Goal: Transaction & Acquisition: Purchase product/service

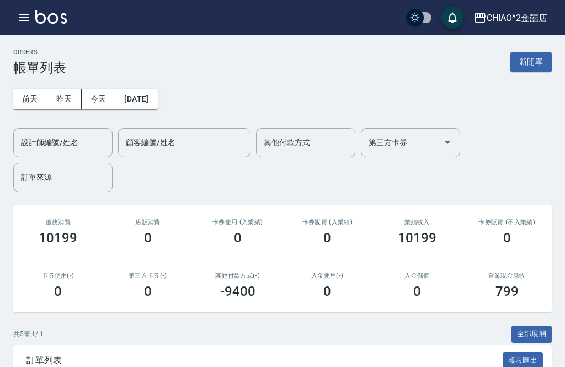
click at [524, 59] on button "新開單" at bounding box center [530, 62] width 41 height 20
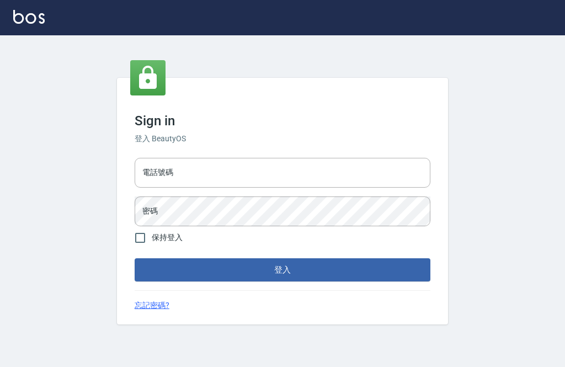
click at [328, 183] on input "電話號碼" at bounding box center [283, 173] width 296 height 30
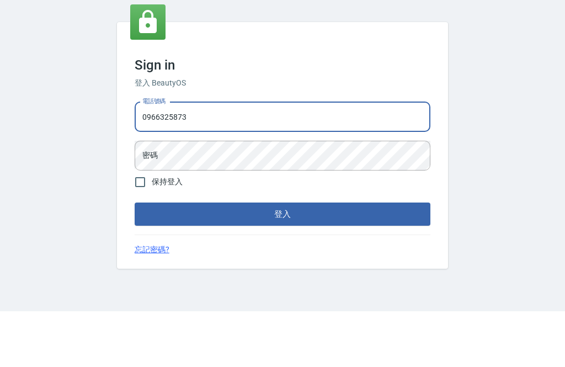
scroll to position [35, 0]
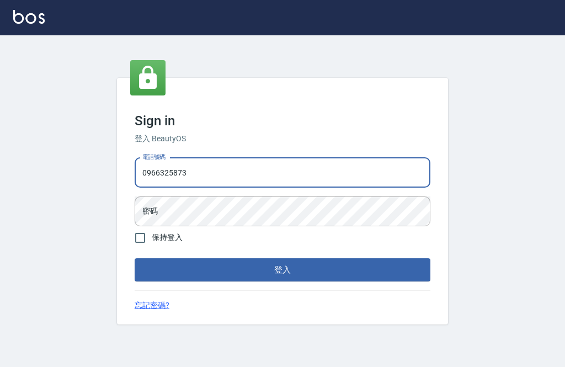
type input "0966325873"
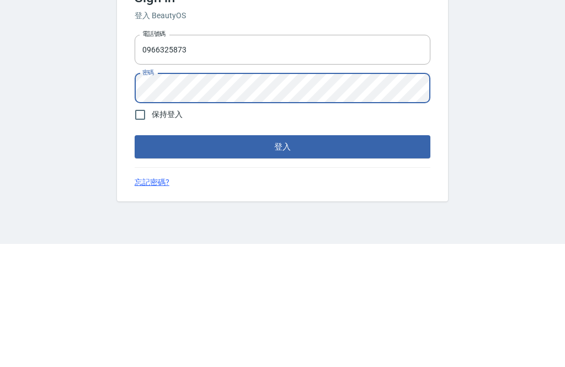
click at [265, 258] on button "登入" at bounding box center [283, 269] width 296 height 23
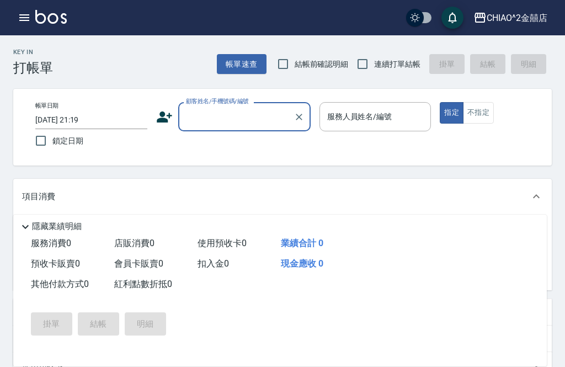
click at [247, 121] on input "顧客姓名/手機號碼/編號" at bounding box center [236, 116] width 106 height 19
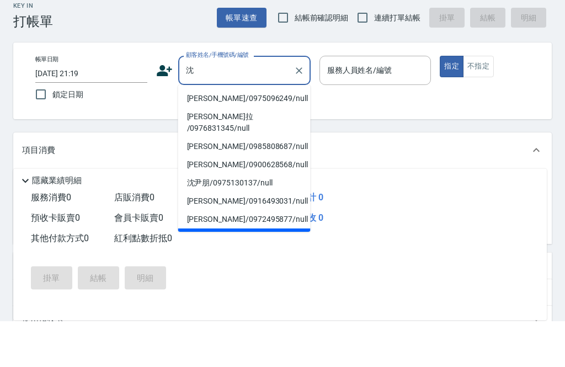
click at [226, 136] on li "[PERSON_NAME]/0975096249/null" at bounding box center [244, 145] width 132 height 18
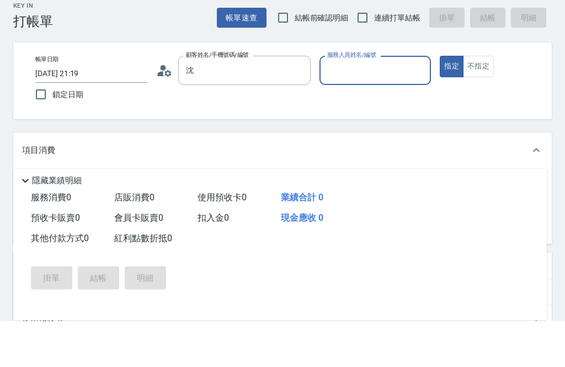
type input "[PERSON_NAME]/0975096249/null"
click at [364, 107] on input "服務人員姓名/編號" at bounding box center [375, 116] width 102 height 19
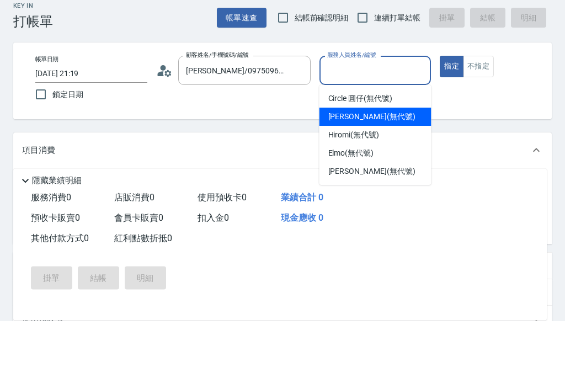
click at [350, 157] on span "[PERSON_NAME] (無代號)" at bounding box center [371, 163] width 87 height 12
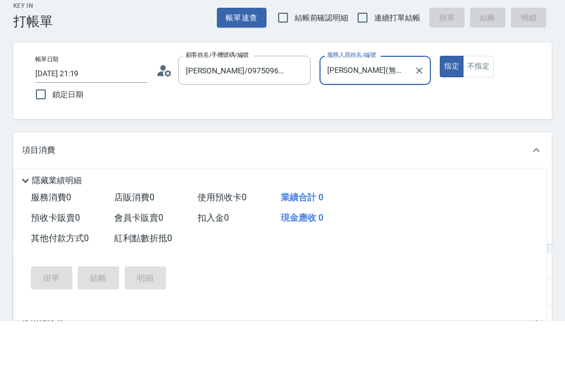
type input "[PERSON_NAME](無代號)"
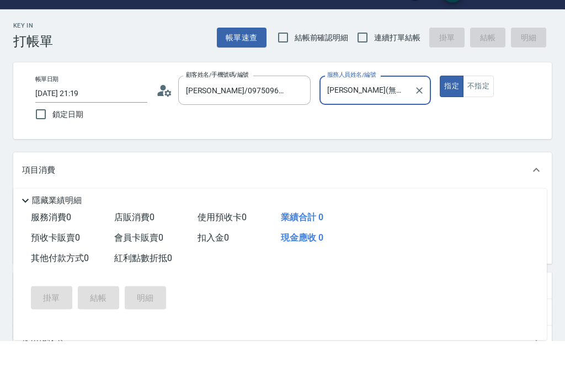
scroll to position [26, 0]
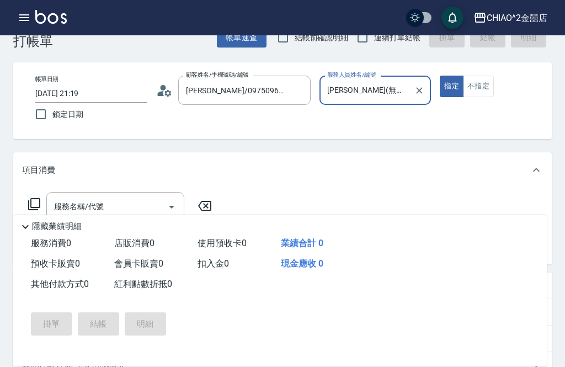
click at [162, 210] on input "服務名稱/代號" at bounding box center [106, 206] width 111 height 19
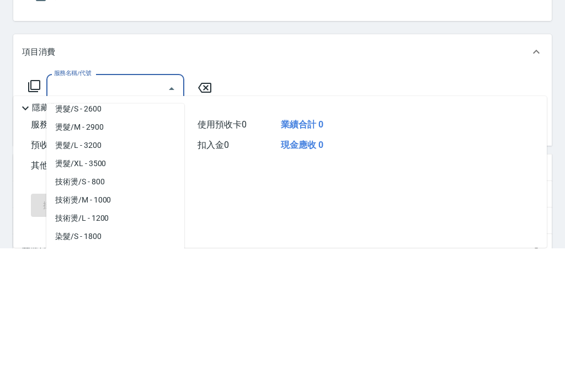
scroll to position [282, 0]
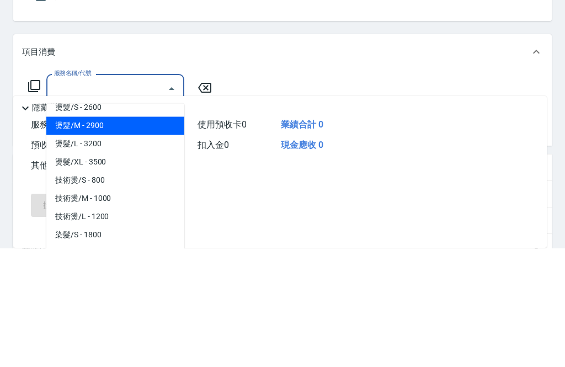
click at [129, 236] on span "燙髮/M - 2900" at bounding box center [115, 245] width 138 height 18
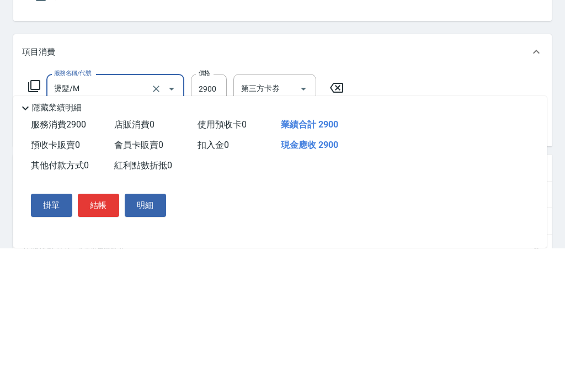
type input "燙髮/M"
click at [212, 193] on input "2900" at bounding box center [209, 208] width 36 height 30
type input "2880"
click at [32, 198] on icon at bounding box center [34, 204] width 13 height 13
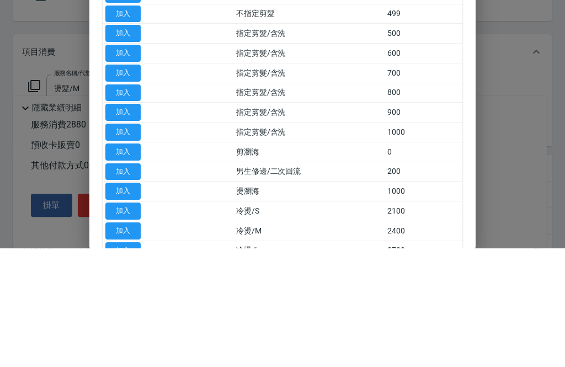
scroll to position [145, 0]
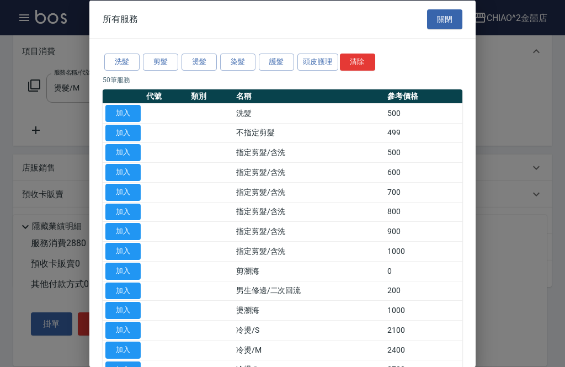
click at [60, 130] on div at bounding box center [282, 183] width 565 height 367
click at [445, 20] on button "關閉" at bounding box center [444, 19] width 35 height 20
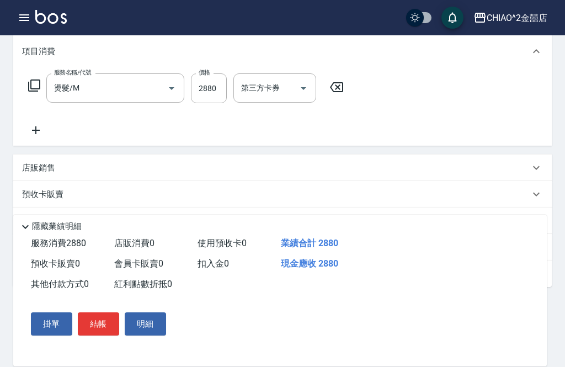
click at [29, 135] on icon at bounding box center [36, 130] width 28 height 13
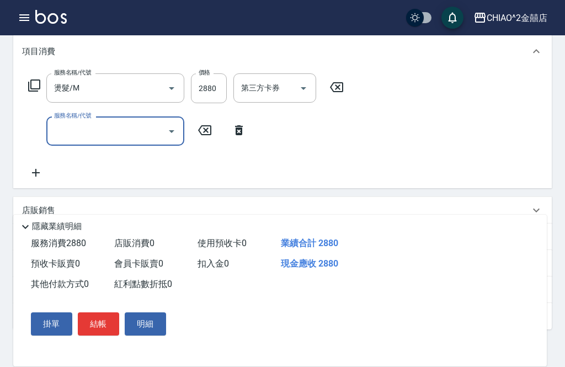
scroll to position [145, 0]
click at [145, 134] on input "服務名稱/代號" at bounding box center [106, 131] width 111 height 19
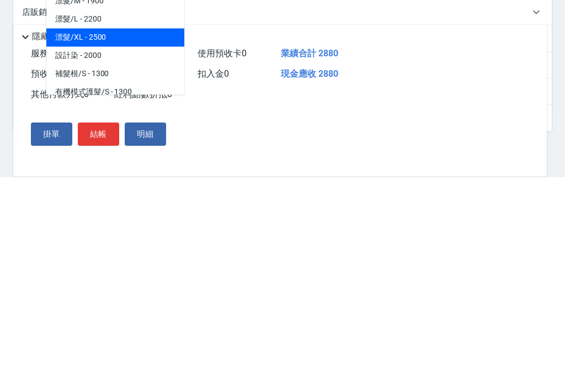
scroll to position [526, 0]
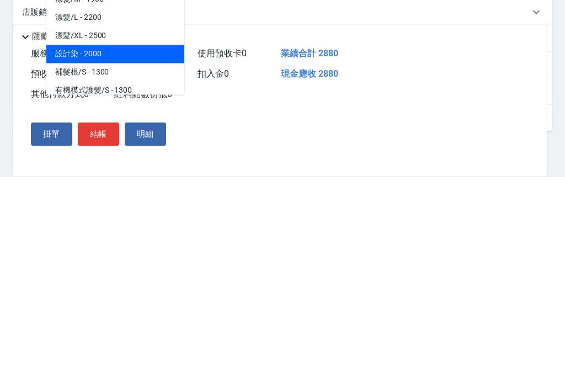
click at [123, 235] on span "設計染 - 2000" at bounding box center [115, 244] width 138 height 18
type input "設計染"
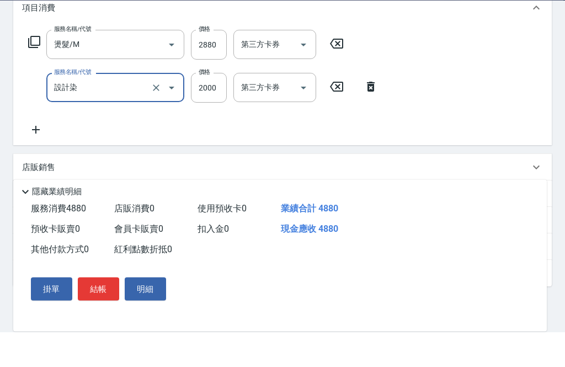
click at [126, 70] on input "燙髮/M" at bounding box center [99, 79] width 97 height 19
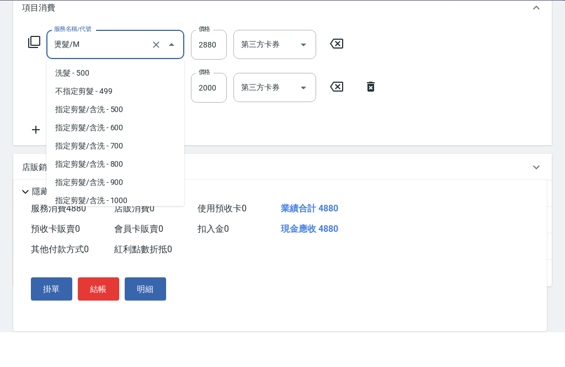
scroll to position [153, 0]
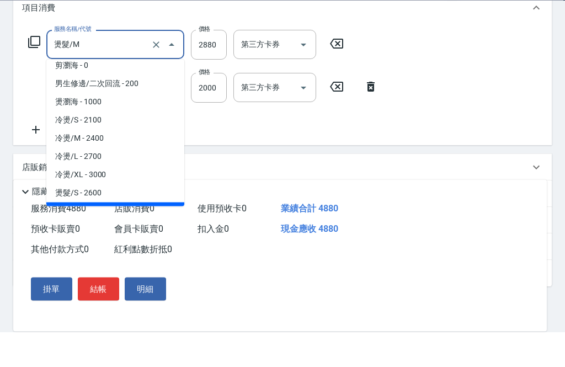
click at [214, 126] on div "服務名稱/代號 燙髮/M 服務名稱/代號 價格 2880 價格 第三方卡券 第三方卡券 服務名稱/代號 設計染 服務名稱/代號 價格 2000 價格 第三方卡…" at bounding box center [203, 118] width 362 height 106
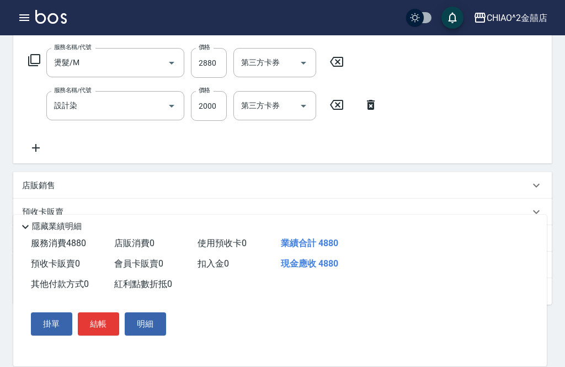
scroll to position [168, 0]
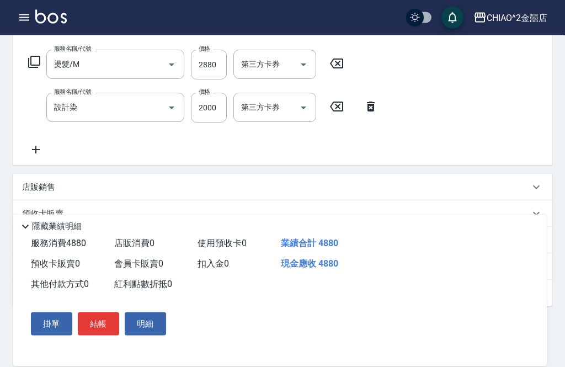
click at [209, 105] on input "2000" at bounding box center [209, 108] width 36 height 30
type input "2300"
click at [466, 116] on div "服務名稱/代號 燙髮/M 服務名稱/代號 價格 2880 價格 第三方卡券 第三方卡券 服務名稱/代號 設計染 服務名稱/代號 價格 2300 價格 第三方卡…" at bounding box center [282, 106] width 538 height 120
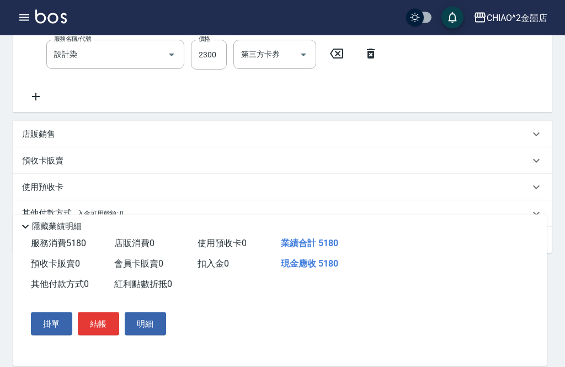
scroll to position [237, 0]
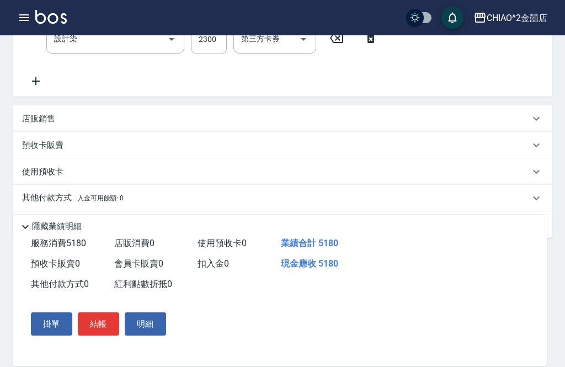
click at [141, 200] on div "其他付款方式 入金可用餘額: 0" at bounding box center [276, 198] width 508 height 12
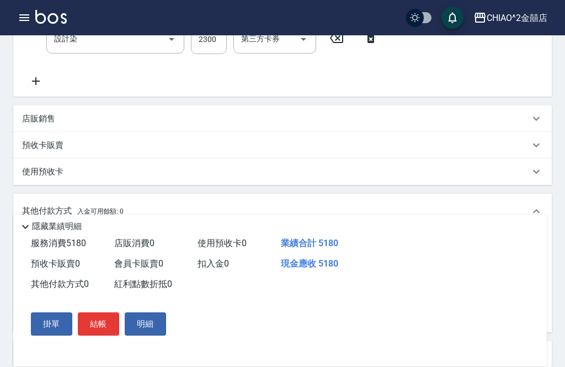
scroll to position [0, 0]
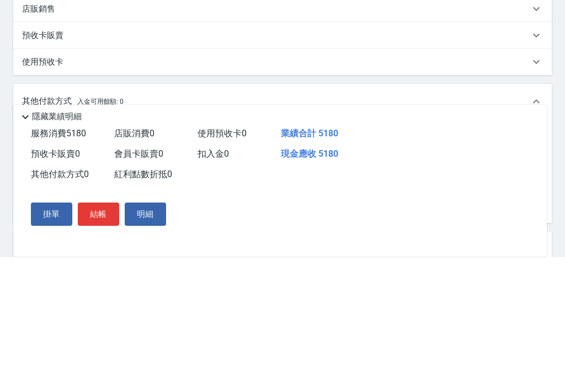
click at [121, 233] on div "其他付款方式" at bounding box center [91, 247] width 138 height 29
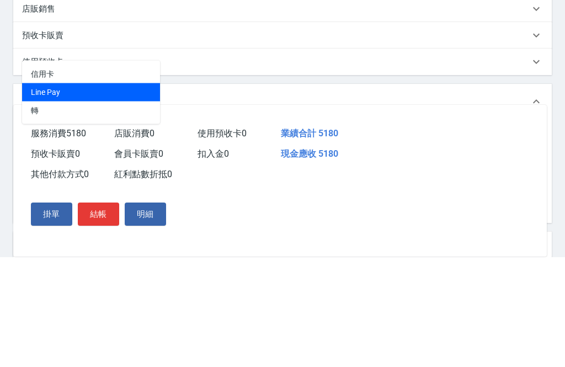
click at [121, 193] on span "Line Pay" at bounding box center [91, 202] width 138 height 18
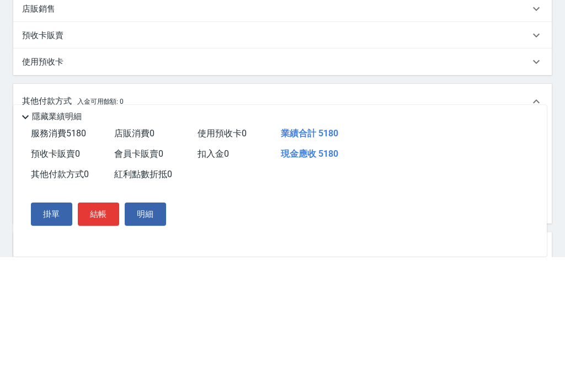
type input "Line Pay"
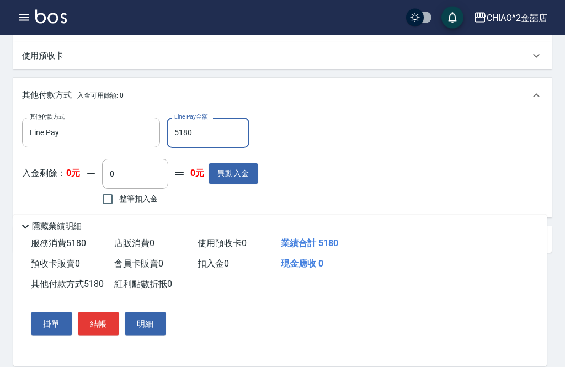
scroll to position [378, 0]
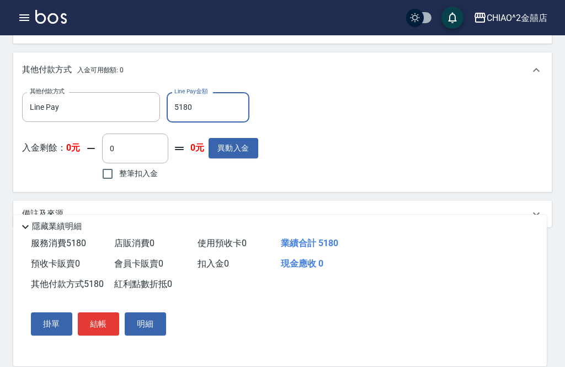
type input "5180"
click at [98, 335] on button "結帳" at bounding box center [98, 323] width 41 height 23
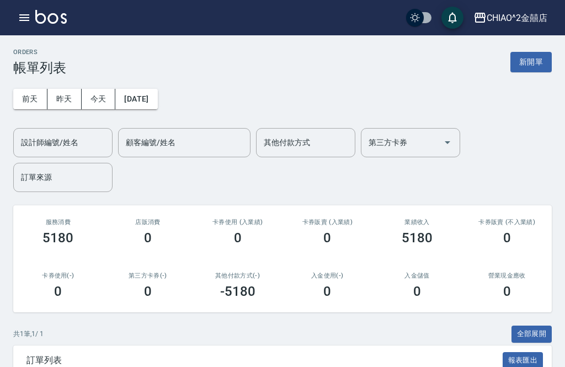
click at [63, 95] on button "昨天" at bounding box center [64, 99] width 34 height 20
click at [88, 140] on input "設計師編號/姓名" at bounding box center [62, 142] width 89 height 19
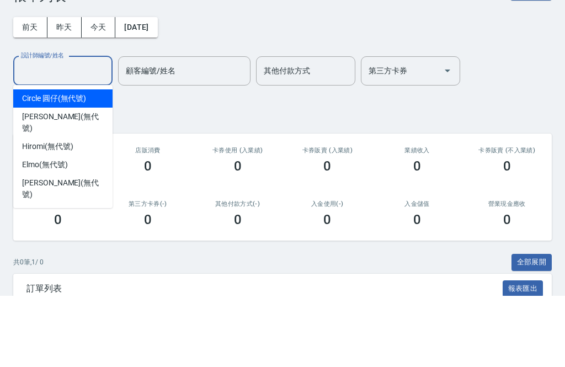
click at [95, 179] on div "[PERSON_NAME] (無代號)" at bounding box center [62, 194] width 99 height 30
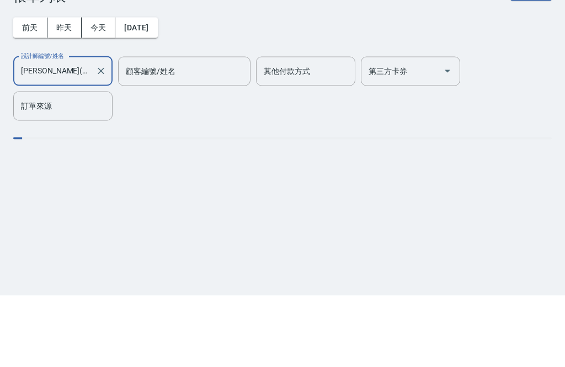
type input "[PERSON_NAME](無代號)"
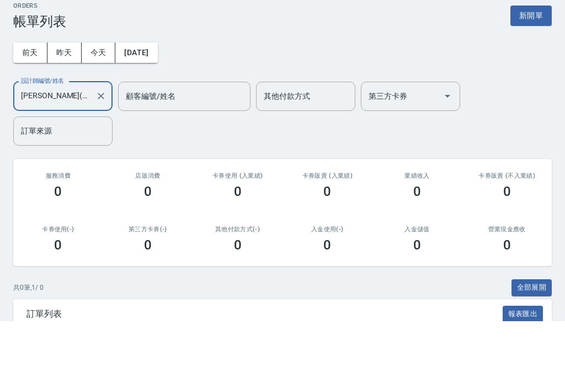
click at [78, 168] on input "訂單來源" at bounding box center [62, 177] width 89 height 19
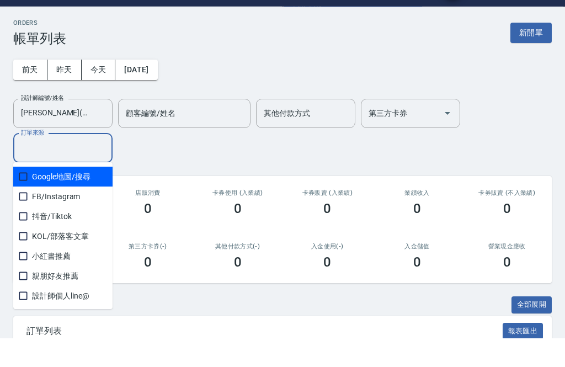
click at [529, 52] on button "新開單" at bounding box center [530, 62] width 41 height 20
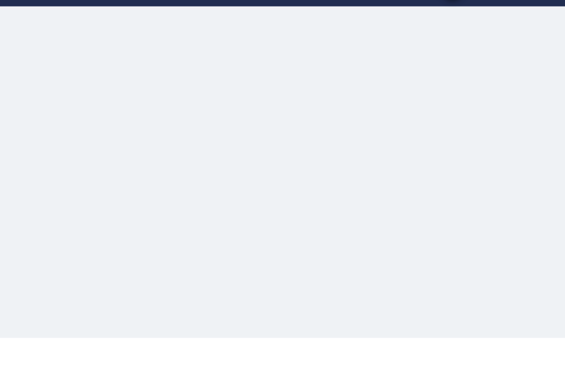
scroll to position [29, 0]
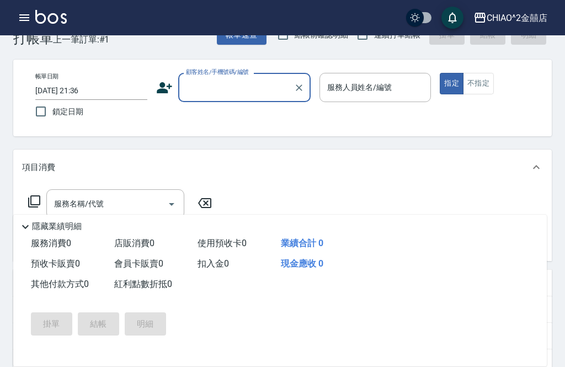
click at [226, 84] on input "顧客姓名/手機號碼/編號" at bounding box center [236, 87] width 106 height 19
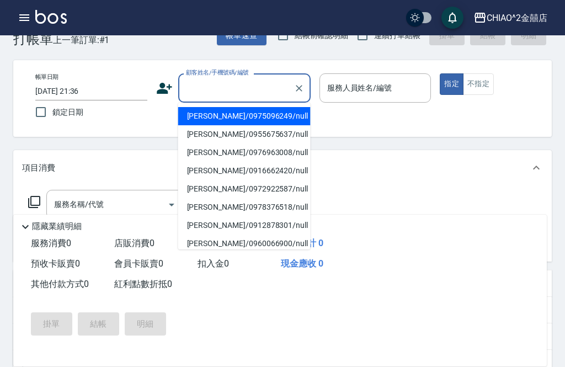
type input "ㄌ"
click at [276, 112] on li "[PERSON_NAME]/0976963008/null" at bounding box center [244, 116] width 132 height 18
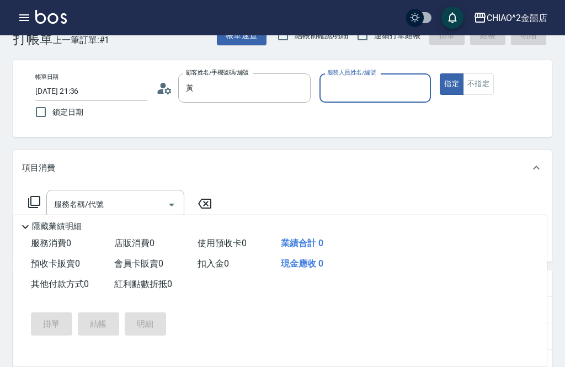
type input "[PERSON_NAME]/0976963008/null"
click at [112, 99] on input "[DATE] 21:36" at bounding box center [91, 91] width 112 height 18
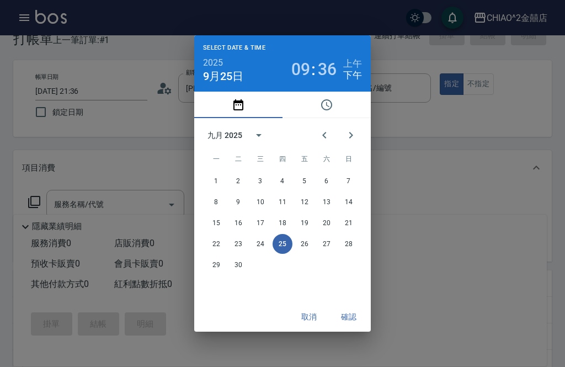
scroll to position [29, 0]
click at [120, 92] on div "Select date & time 2025 [DATE] 09 : 36 上午 下午 九月 2025 一 二 三 四 五 六 日 1 2 3 4 5 6 …" at bounding box center [282, 183] width 565 height 367
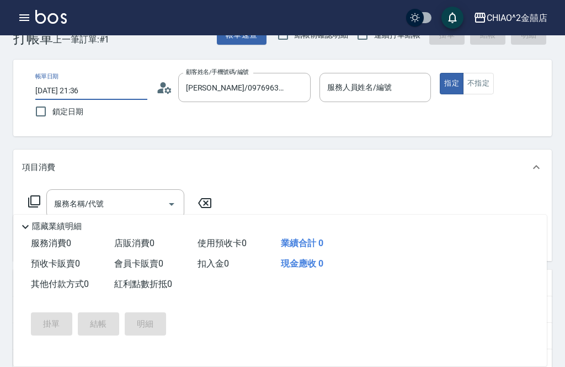
click at [111, 86] on input "[DATE] 21:36" at bounding box center [91, 91] width 112 height 18
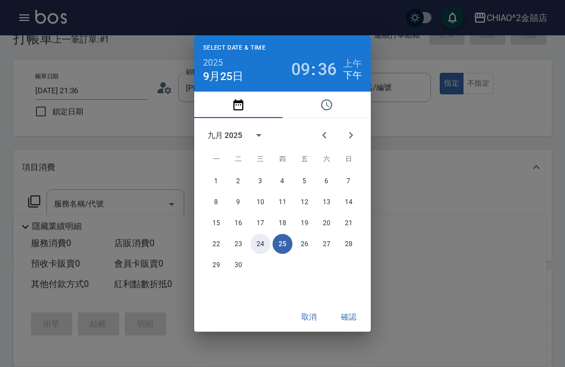
click at [259, 249] on button "24" at bounding box center [260, 244] width 20 height 20
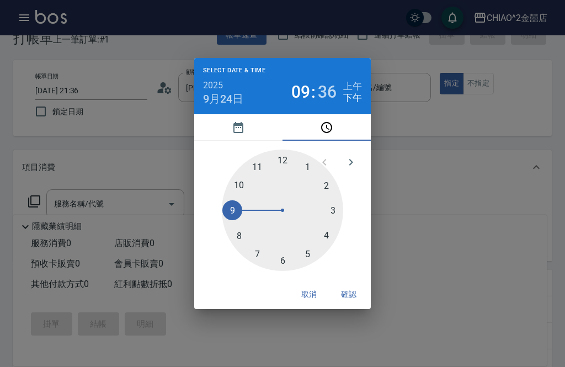
type input "[DATE] 21:36"
click at [345, 290] on button "確認" at bounding box center [348, 294] width 35 height 20
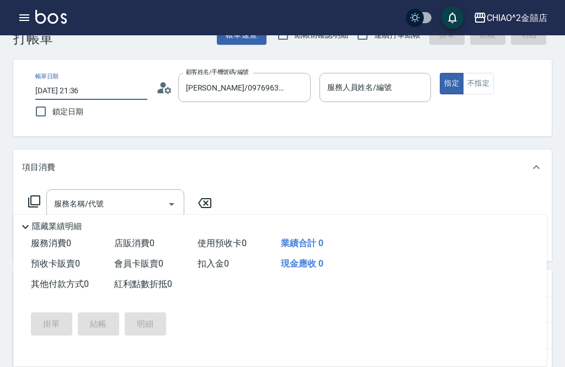
click at [396, 90] on input "服務人員姓名/編號" at bounding box center [375, 87] width 102 height 19
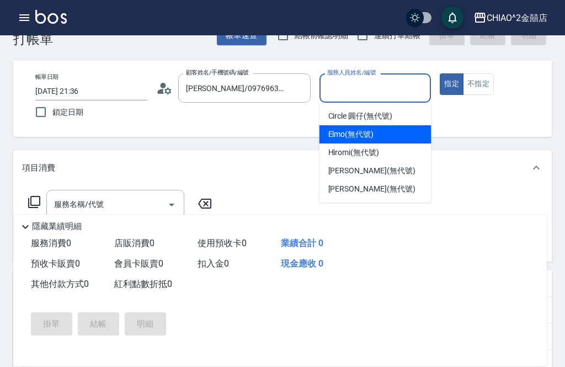
scroll to position [28, 0]
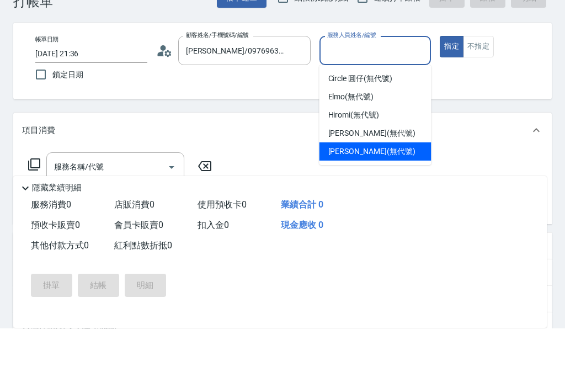
click at [375, 181] on div "[PERSON_NAME] (無代號)" at bounding box center [375, 190] width 112 height 18
type input "[PERSON_NAME](無代號)"
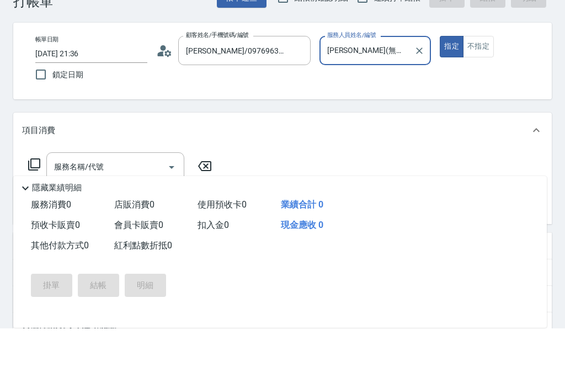
click at [477, 74] on button "不指定" at bounding box center [478, 85] width 31 height 22
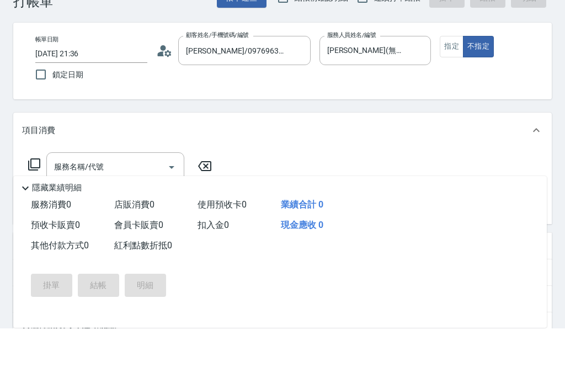
scroll to position [66, 0]
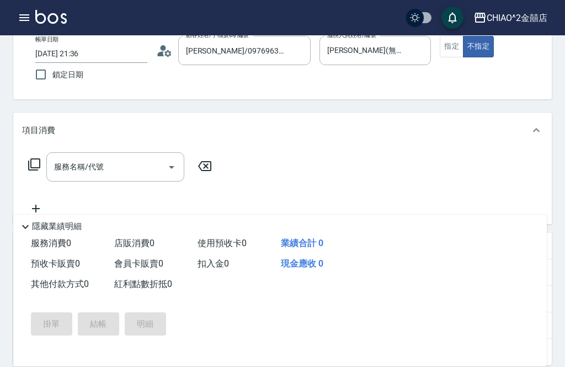
click at [241, 353] on div "掛單 結帳 明細" at bounding box center [273, 324] width 520 height 58
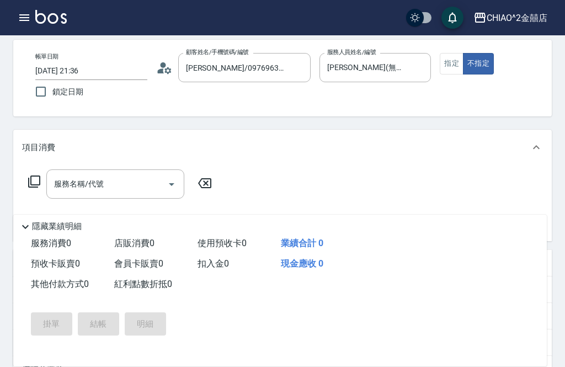
scroll to position [48, 0]
click at [167, 190] on icon "Open" at bounding box center [171, 185] width 13 height 13
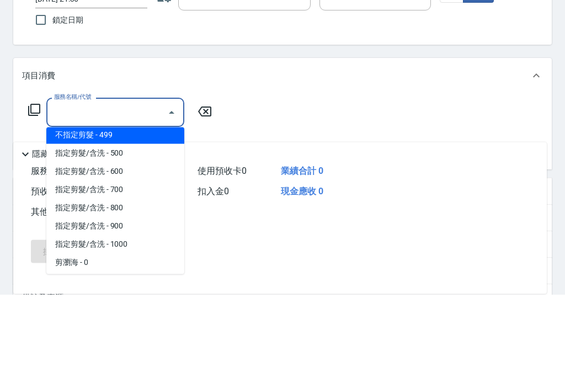
scroll to position [19, 0]
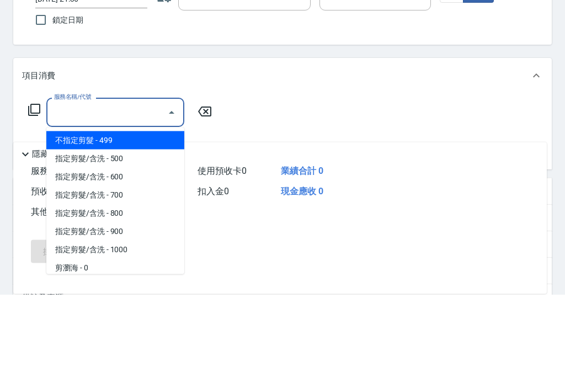
click at [132, 204] on span "不指定剪髮 - 499" at bounding box center [115, 213] width 138 height 18
type input "不指定剪髮"
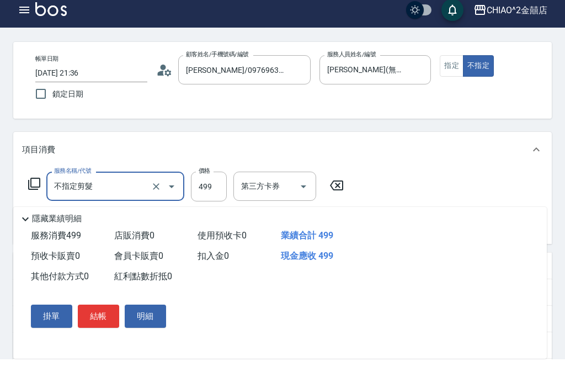
scroll to position [47, 0]
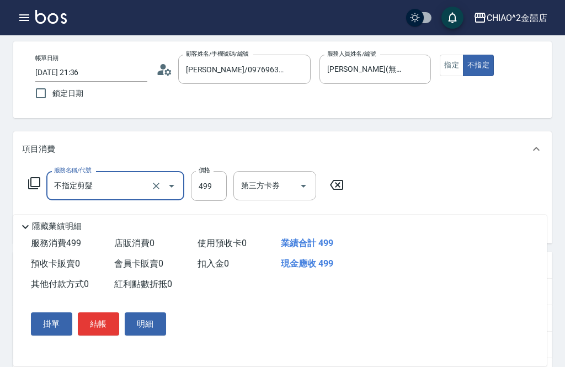
click at [24, 233] on icon at bounding box center [25, 226] width 13 height 13
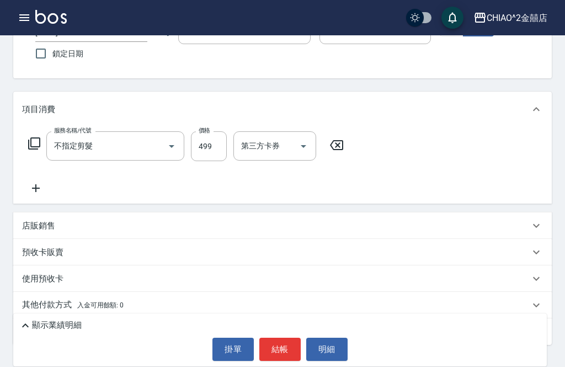
scroll to position [90, 0]
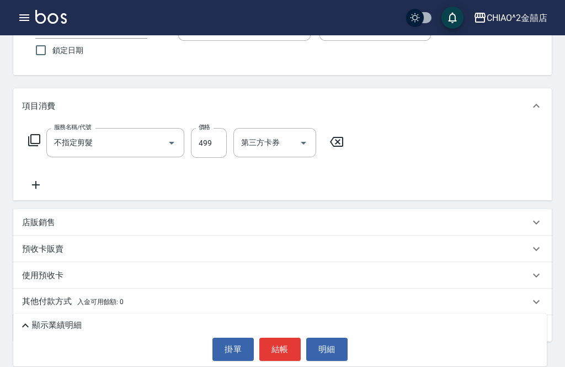
click at [131, 307] on div "其他付款方式 入金可用餘額: 0" at bounding box center [276, 302] width 508 height 12
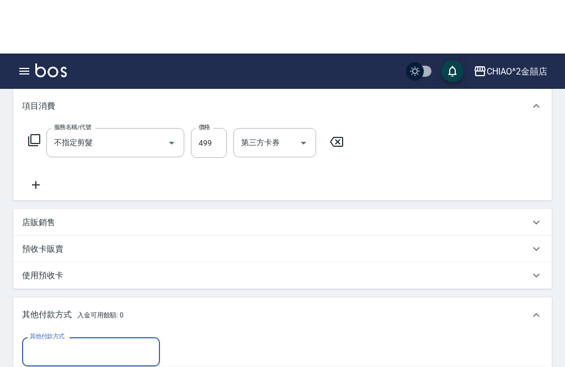
scroll to position [221, 0]
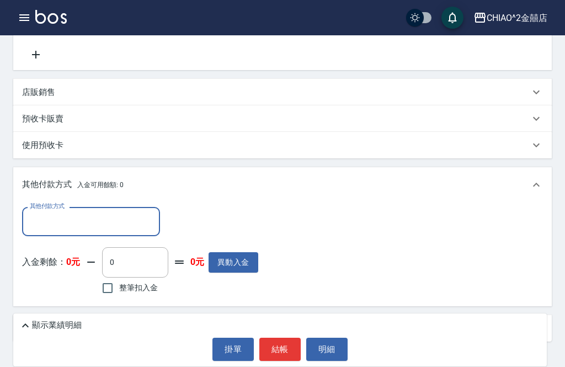
click at [90, 218] on input "其他付款方式" at bounding box center [91, 221] width 128 height 19
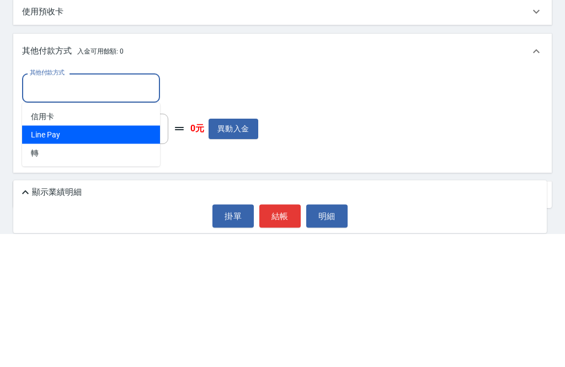
click at [99, 259] on span "Line Pay" at bounding box center [91, 268] width 138 height 18
type input "Line Pay"
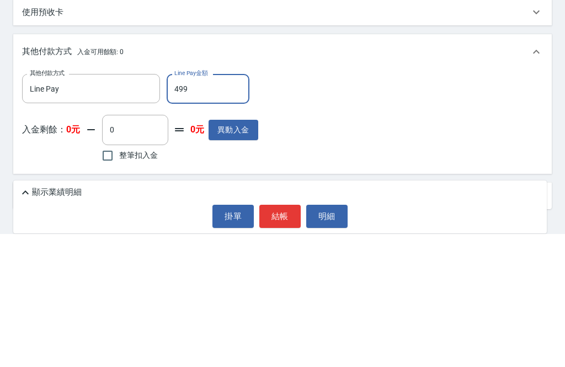
type input "499"
click at [386, 207] on div "其他付款方式 Line Pay 其他付款方式 Line Pay金額 499 Line Pay金額 入金剩餘： 0元 0 ​ 整筆扣入金 0元 異動入金" at bounding box center [282, 252] width 521 height 90
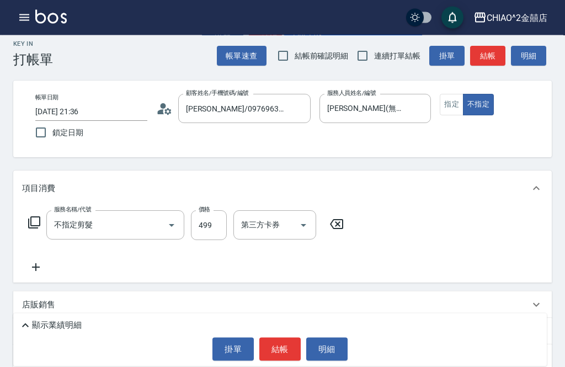
scroll to position [0, 0]
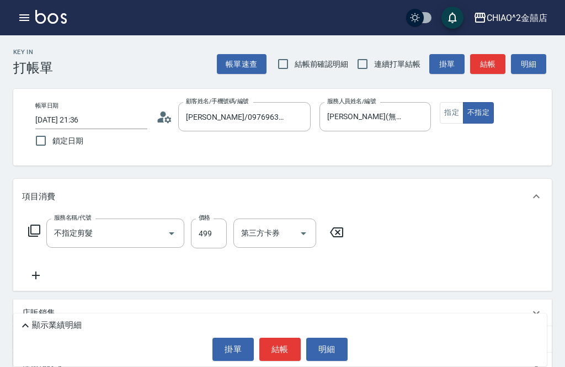
click at [280, 342] on button "結帳" at bounding box center [279, 349] width 41 height 23
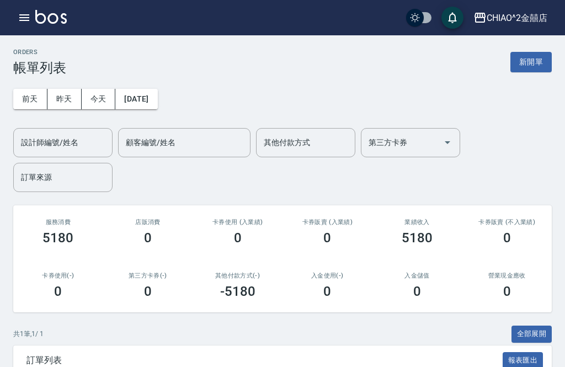
click at [521, 64] on button "新開單" at bounding box center [530, 62] width 41 height 20
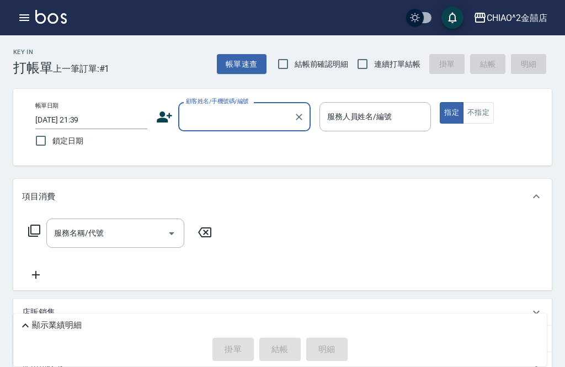
click at [248, 124] on input "顧客姓名/手機號碼/編號" at bounding box center [236, 116] width 106 height 19
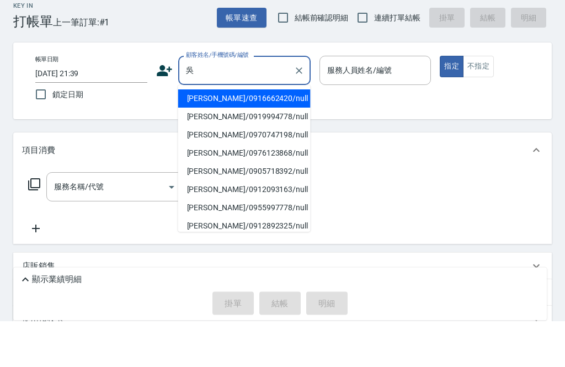
click at [273, 136] on li "[PERSON_NAME]/0916662420/null" at bounding box center [244, 145] width 132 height 18
type input "[PERSON_NAME]/0916662420/null"
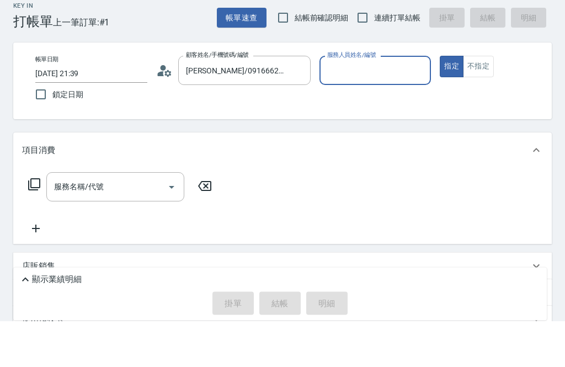
click at [377, 107] on input "服務人員姓名/編號" at bounding box center [375, 116] width 102 height 19
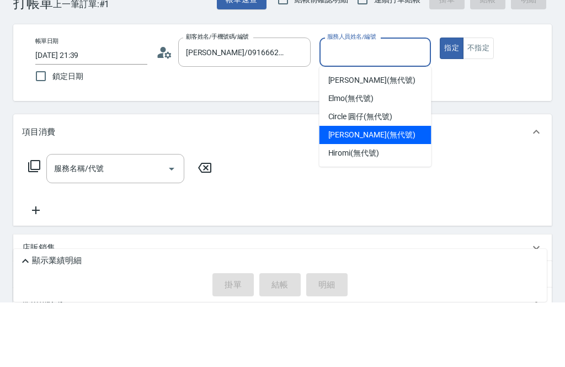
click at [359, 194] on span "[PERSON_NAME] (無代號)" at bounding box center [371, 200] width 87 height 12
type input "[PERSON_NAME](無代號)"
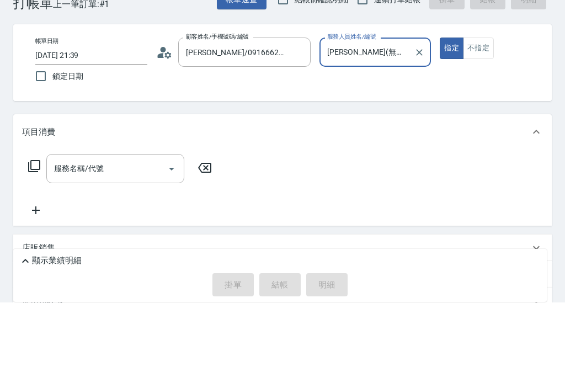
click at [483, 102] on button "不指定" at bounding box center [478, 113] width 31 height 22
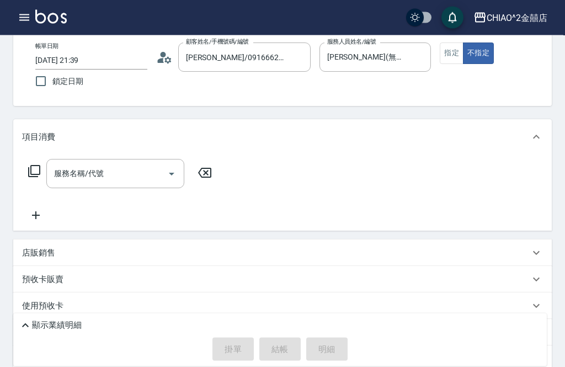
scroll to position [41, 0]
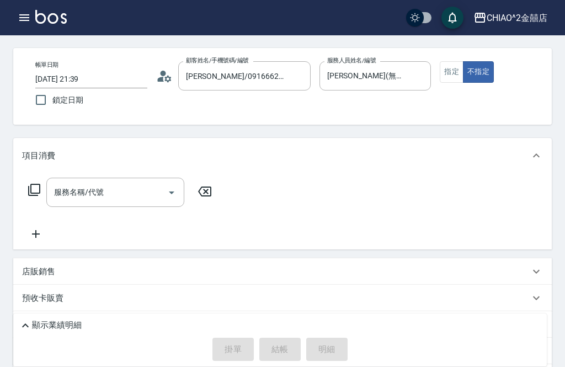
click at [127, 75] on input "[DATE] 21:39" at bounding box center [91, 79] width 112 height 18
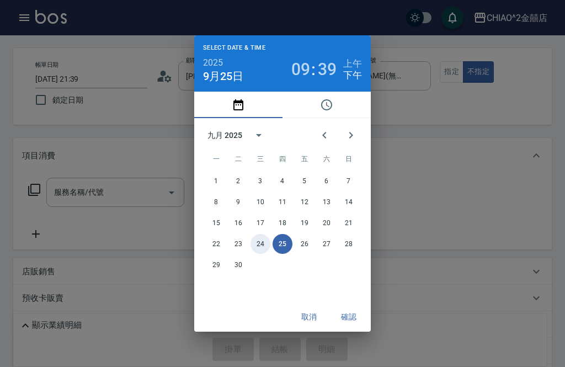
click at [255, 254] on button "24" at bounding box center [260, 244] width 20 height 20
type input "[DATE] 21:39"
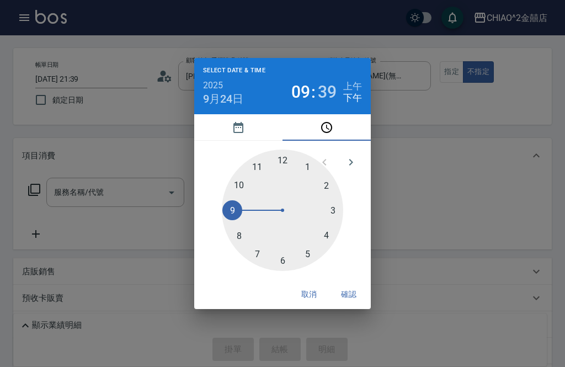
click at [354, 305] on button "確認" at bounding box center [348, 294] width 35 height 20
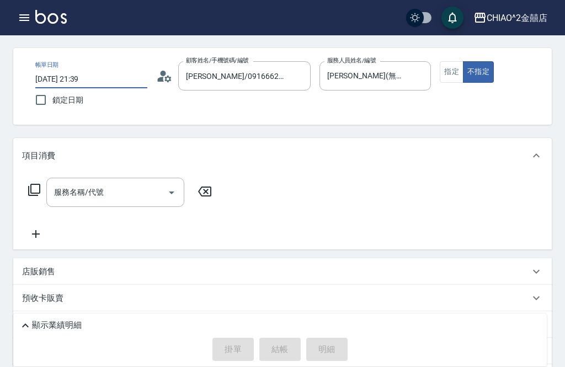
click at [168, 189] on icon "Open" at bounding box center [171, 192] width 13 height 13
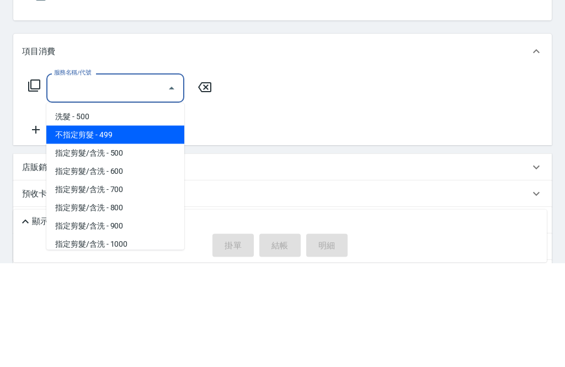
click at [154, 230] on span "不指定剪髮 - 499" at bounding box center [115, 239] width 138 height 18
type input "不指定剪髮"
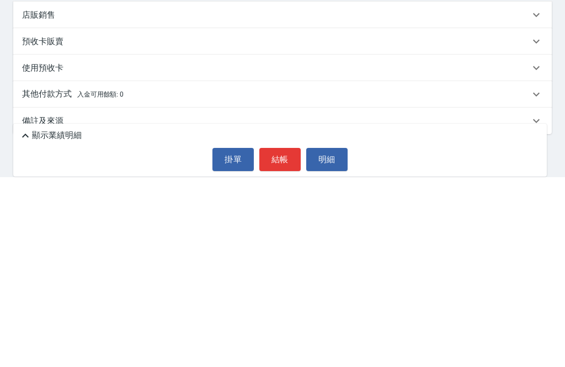
scroll to position [90, 0]
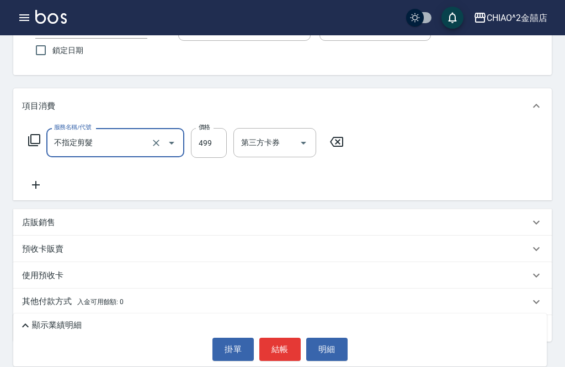
click at [97, 303] on span "入金可用餘額: 0" at bounding box center [100, 302] width 47 height 8
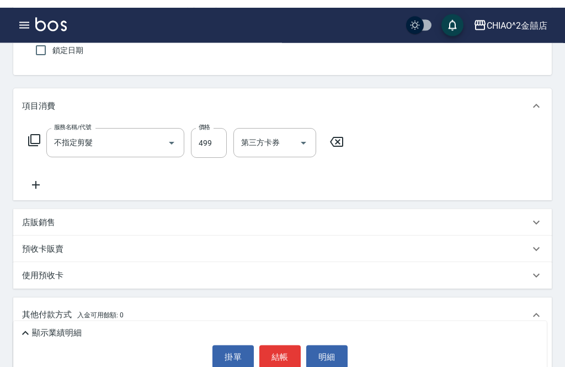
scroll to position [221, 0]
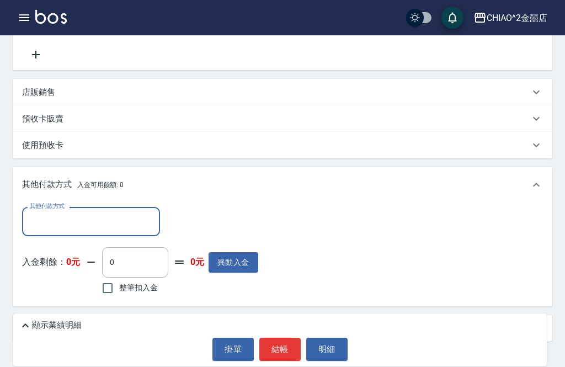
click at [115, 220] on input "其他付款方式" at bounding box center [91, 221] width 128 height 19
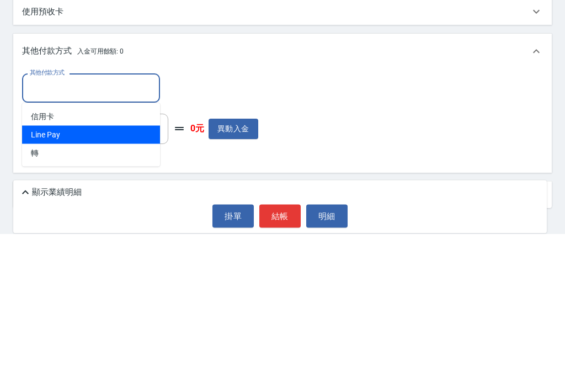
click at [117, 259] on span "Line Pay" at bounding box center [91, 268] width 138 height 18
type input "Line Pay"
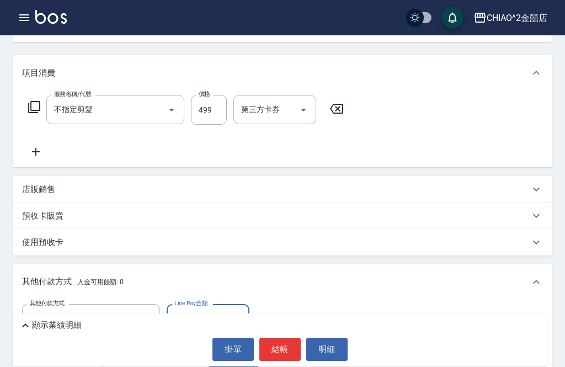
scroll to position [221, 0]
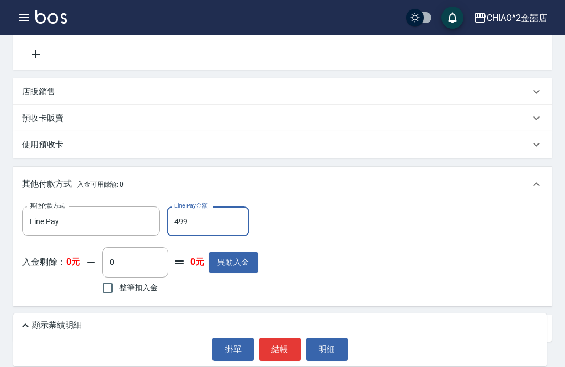
type input "499"
click at [289, 361] on button "結帳" at bounding box center [279, 349] width 41 height 23
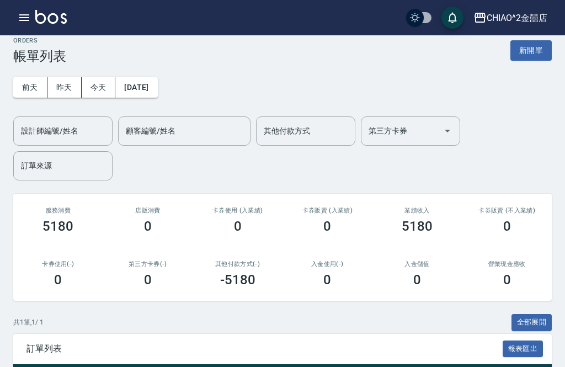
scroll to position [11, 0]
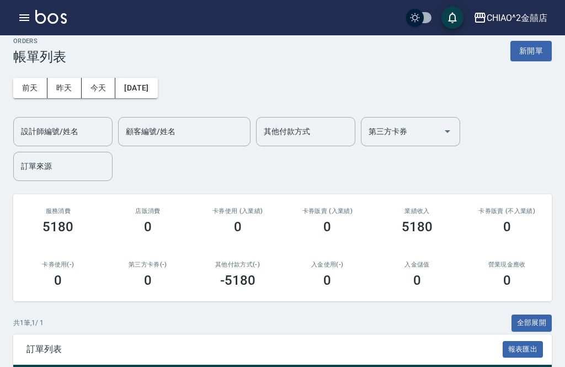
click at [522, 47] on button "新開單" at bounding box center [530, 51] width 41 height 20
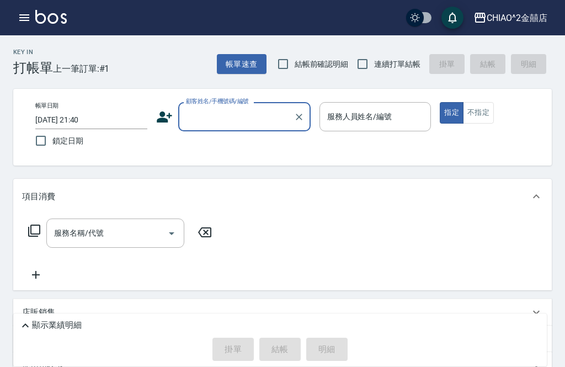
click at [239, 115] on input "顧客姓名/手機號碼/編號" at bounding box center [236, 116] width 106 height 19
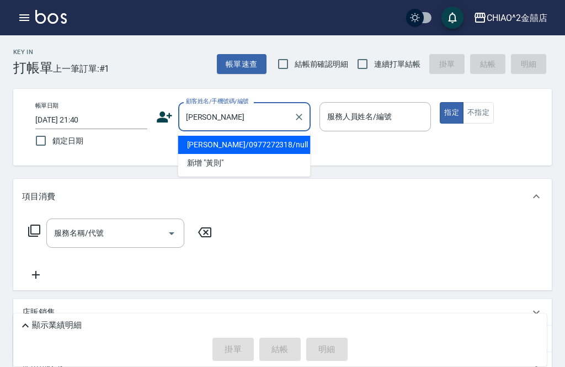
click at [269, 140] on li "[PERSON_NAME]/0977272318/null" at bounding box center [244, 145] width 132 height 18
type input "[PERSON_NAME]/0977272318/null"
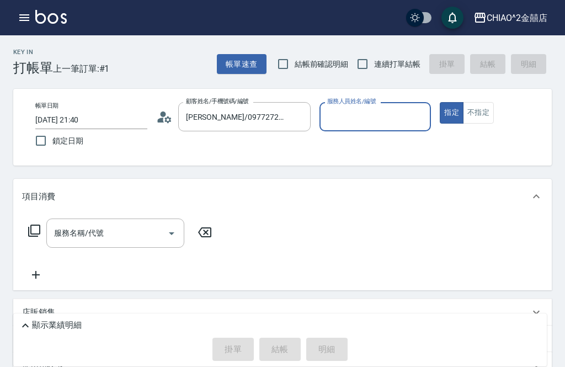
click at [361, 119] on input "服務人員姓名/編號" at bounding box center [375, 116] width 102 height 19
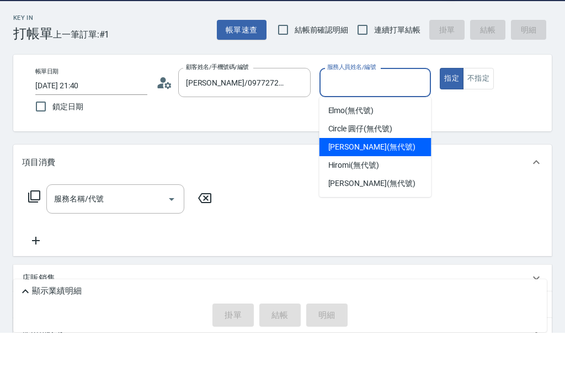
click at [366, 175] on span "[PERSON_NAME] (無代號)" at bounding box center [371, 181] width 87 height 12
type input "[PERSON_NAME](無代號)"
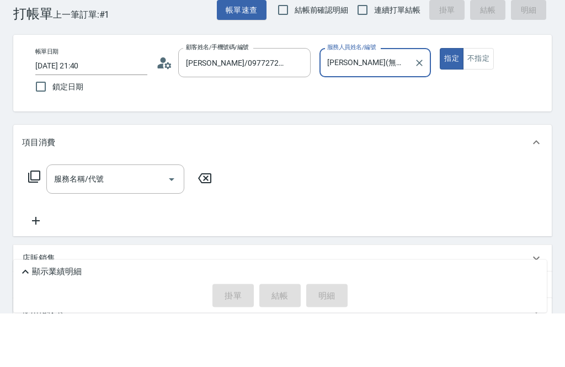
scroll to position [54, 0]
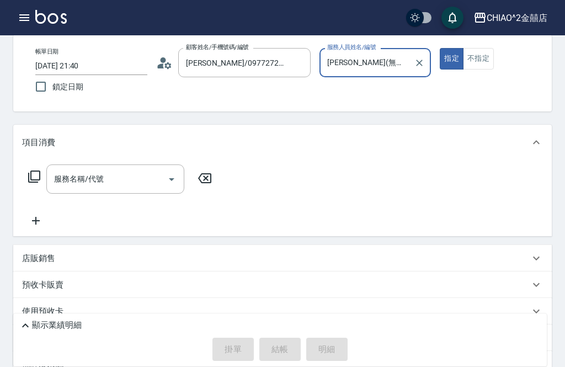
click at [130, 62] on input "[DATE] 21:40" at bounding box center [91, 66] width 112 height 18
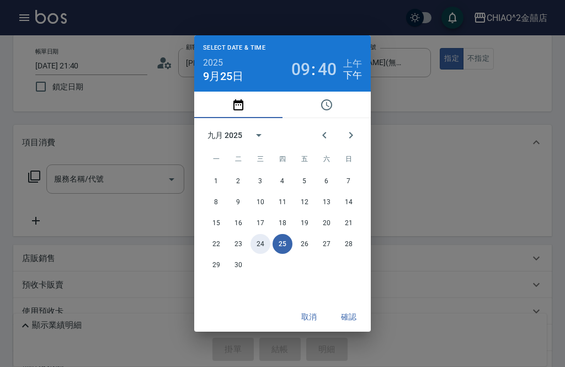
click at [262, 254] on button "24" at bounding box center [260, 244] width 20 height 20
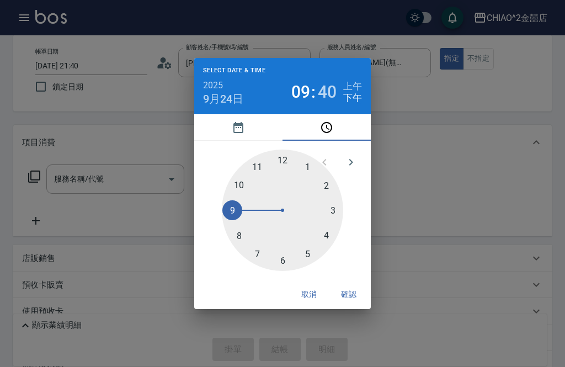
type input "[DATE] 21:40"
click at [355, 305] on button "確認" at bounding box center [348, 294] width 35 height 20
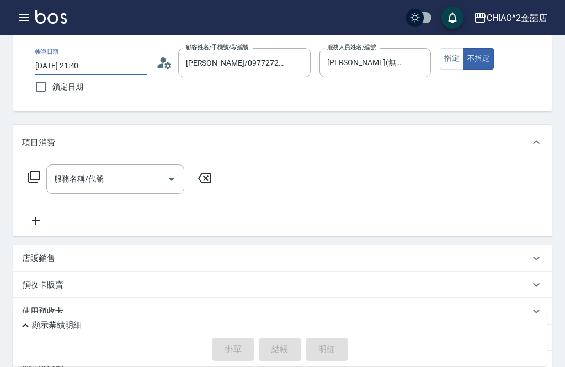
click at [164, 184] on button "Open" at bounding box center [172, 179] width 18 height 18
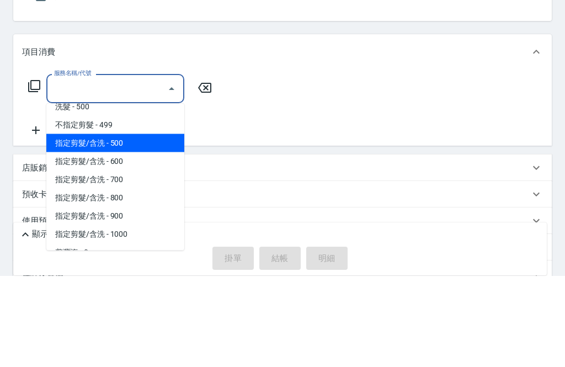
scroll to position [10, 0]
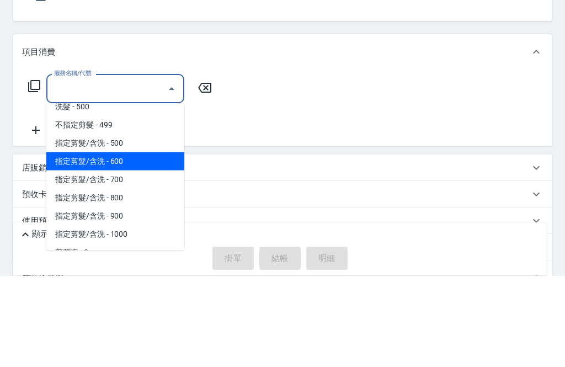
click at [134, 243] on span "指定剪髮/含洗 - 600" at bounding box center [115, 252] width 138 height 18
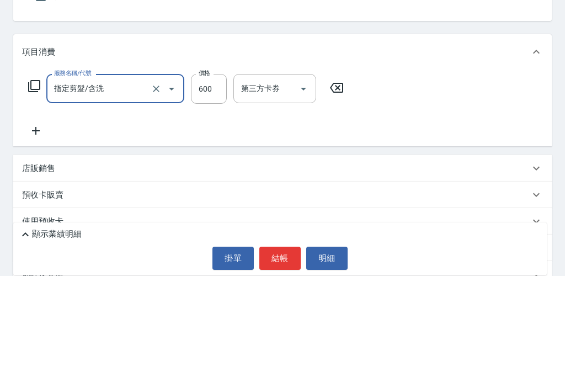
type input "指定剪髮/含洗"
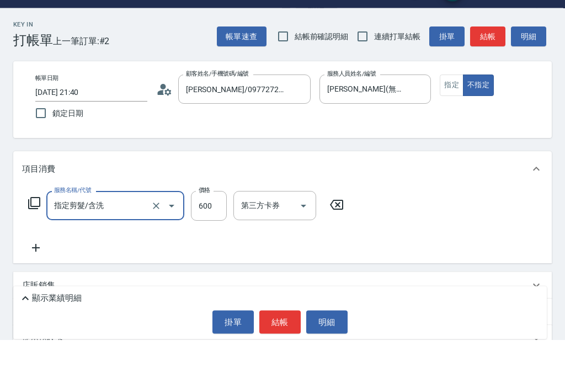
scroll to position [28, 0]
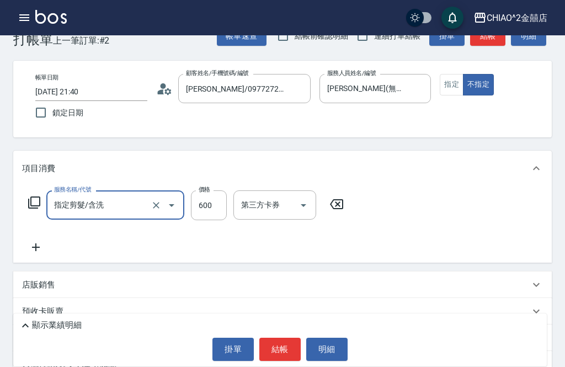
click at [448, 92] on button "指定" at bounding box center [452, 85] width 24 height 22
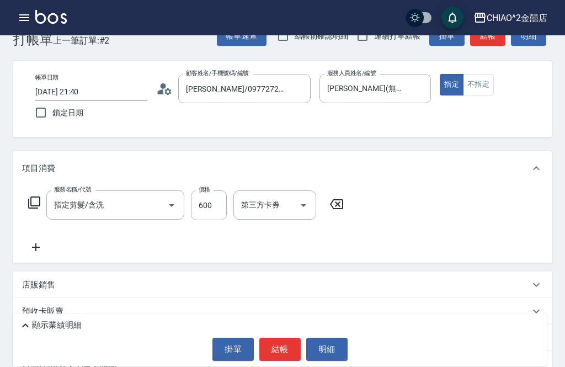
click at [57, 330] on p "顯示業績明細" at bounding box center [57, 325] width 50 height 12
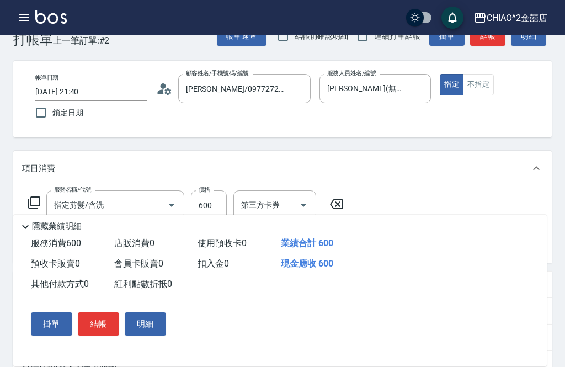
click at [449, 157] on div "項目消費" at bounding box center [282, 168] width 538 height 35
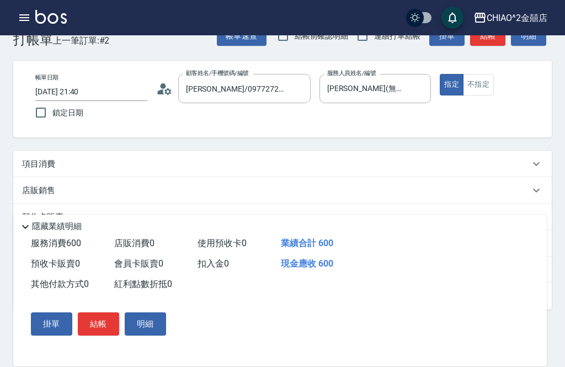
click at [28, 220] on icon at bounding box center [25, 226] width 13 height 13
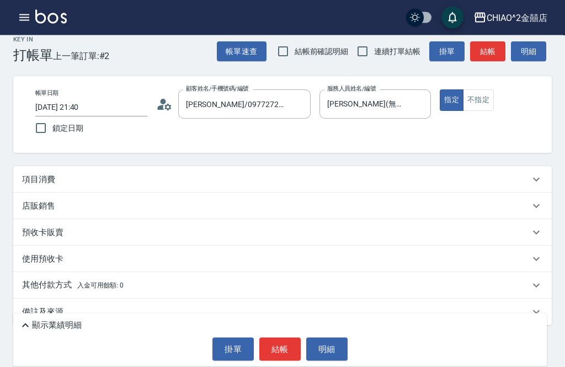
scroll to position [35, 0]
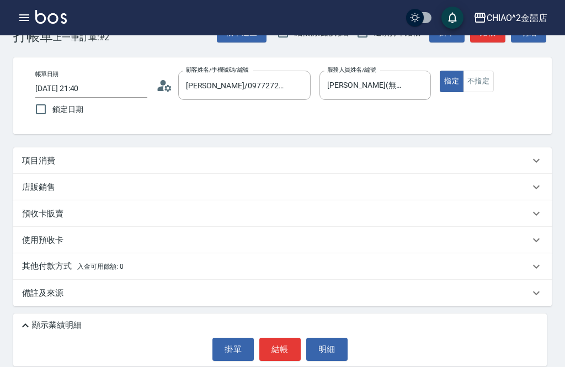
click at [229, 150] on div "項目消費" at bounding box center [282, 160] width 538 height 26
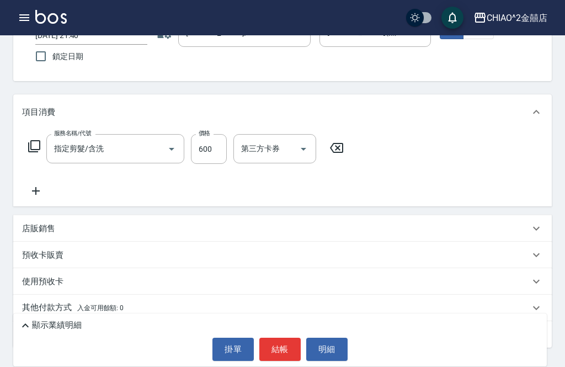
scroll to position [86, 0]
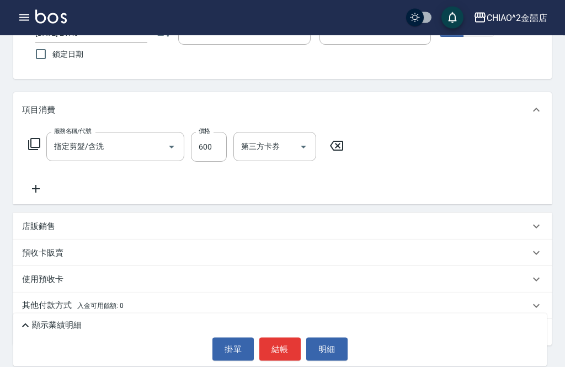
click at [111, 308] on span "入金可用餘額: 0" at bounding box center [100, 306] width 47 height 8
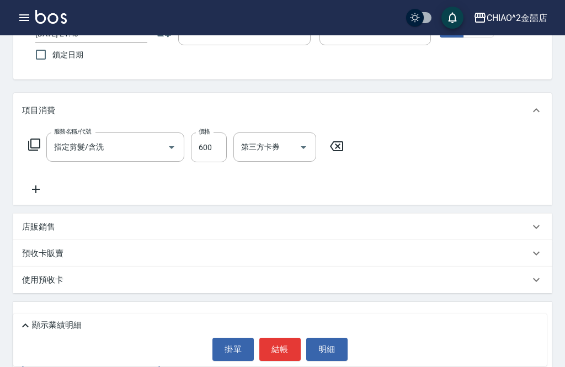
scroll to position [0, 0]
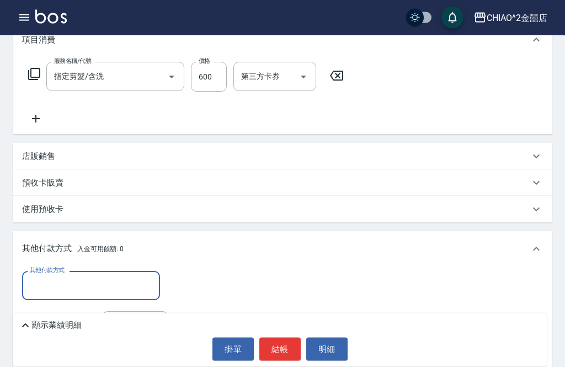
click at [128, 289] on input "其他付款方式" at bounding box center [91, 285] width 128 height 19
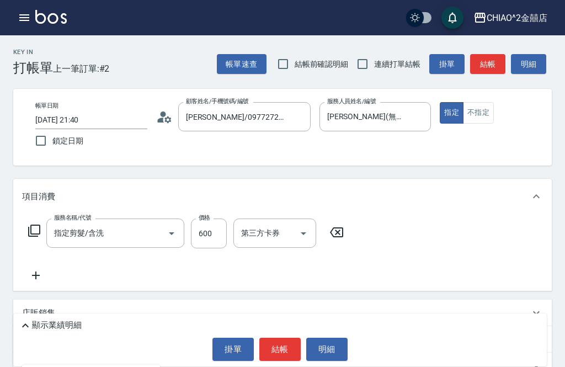
click at [278, 358] on button "結帳" at bounding box center [279, 349] width 41 height 23
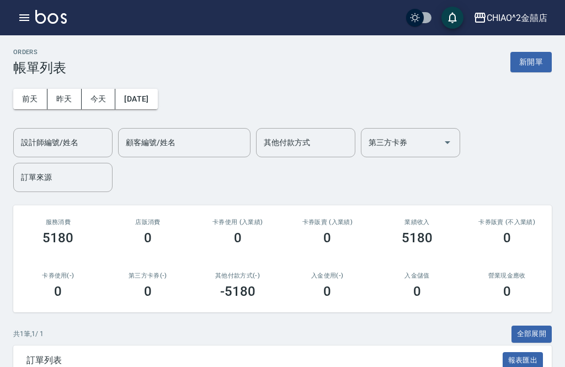
click at [60, 102] on button "昨天" at bounding box center [64, 99] width 34 height 20
click at [525, 66] on button "新開單" at bounding box center [530, 62] width 41 height 20
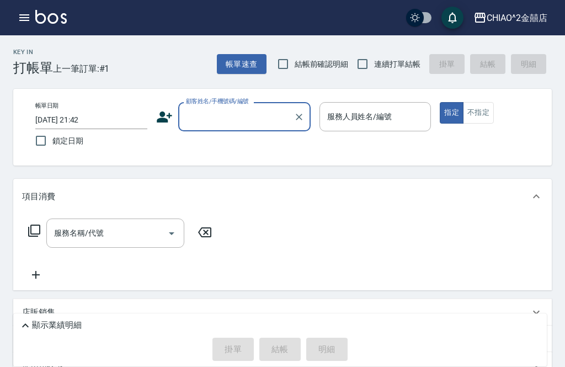
click at [257, 119] on input "顧客姓名/手機號碼/編號" at bounding box center [236, 116] width 106 height 19
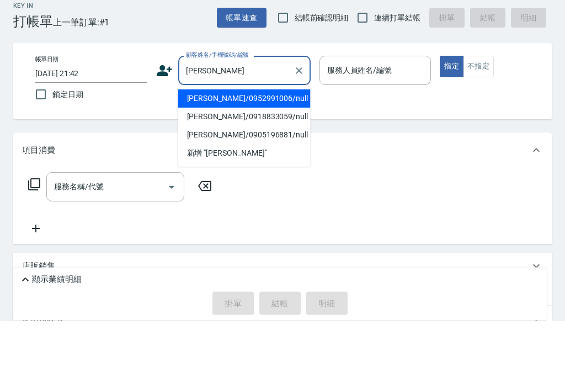
click at [258, 136] on li "[PERSON_NAME]/0952991006/null" at bounding box center [244, 145] width 132 height 18
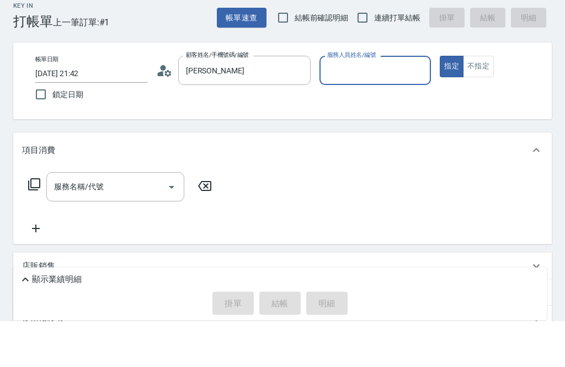
type input "[PERSON_NAME]/0952991006/null"
click at [116, 111] on input "[DATE] 21:42" at bounding box center [91, 120] width 112 height 18
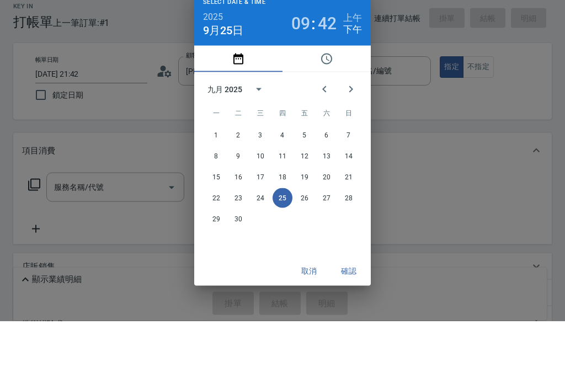
scroll to position [46, 0]
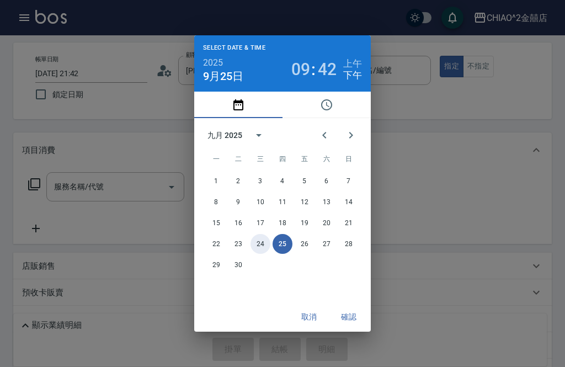
click at [268, 241] on button "24" at bounding box center [260, 244] width 20 height 20
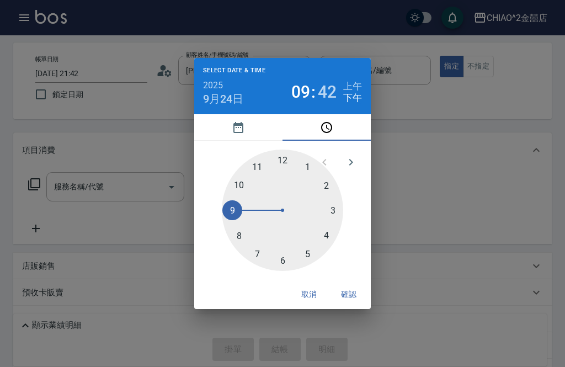
type input "[DATE] 21:42"
click at [347, 286] on button "確認" at bounding box center [348, 294] width 35 height 20
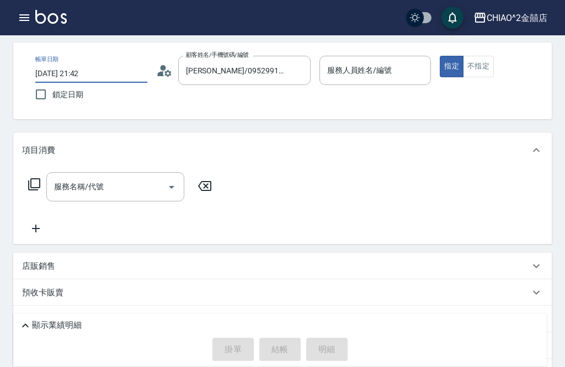
click at [389, 73] on div "服務人員姓名/編號 服務人員姓名/編號" at bounding box center [375, 70] width 112 height 29
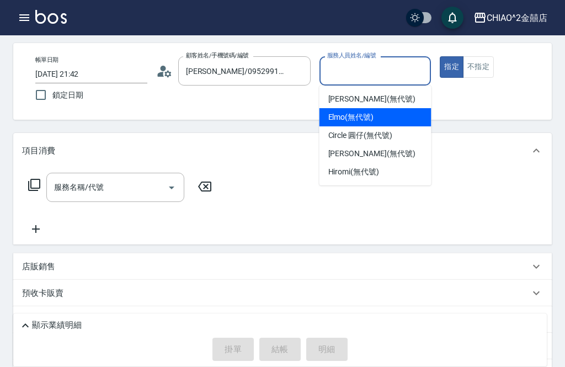
scroll to position [23, 0]
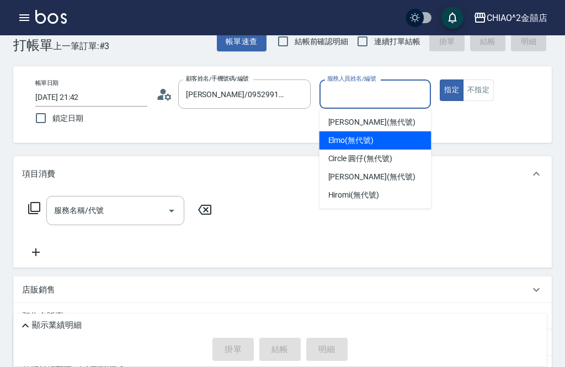
click at [377, 120] on div "[PERSON_NAME] (無代號)" at bounding box center [375, 122] width 112 height 18
type input "[PERSON_NAME](無代號)"
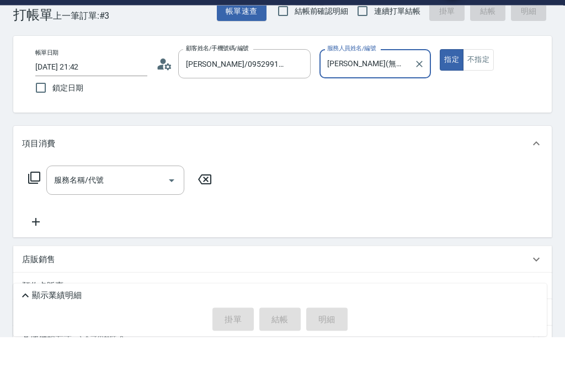
scroll to position [33, 0]
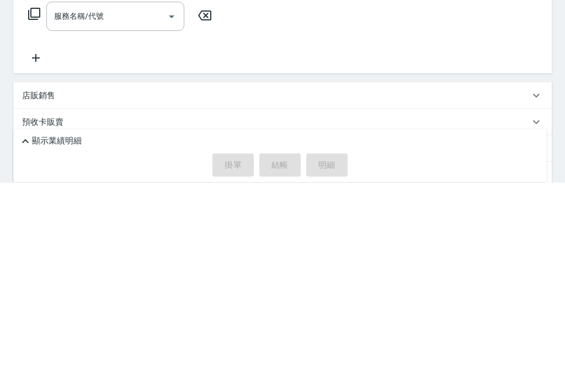
click at [168, 194] on icon "Open" at bounding box center [171, 200] width 13 height 13
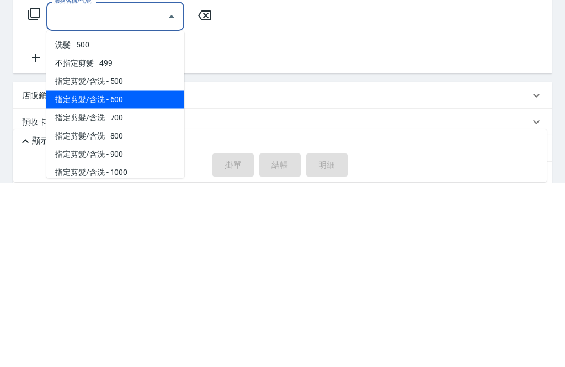
click at [130, 275] on span "指定剪髮/含洗 - 600" at bounding box center [115, 284] width 138 height 18
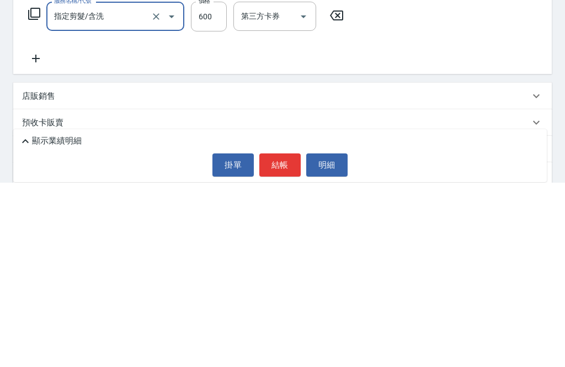
type input "指定剪髮/含洗"
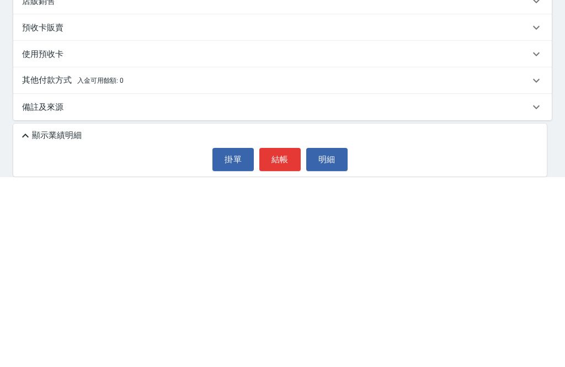
scroll to position [126, 0]
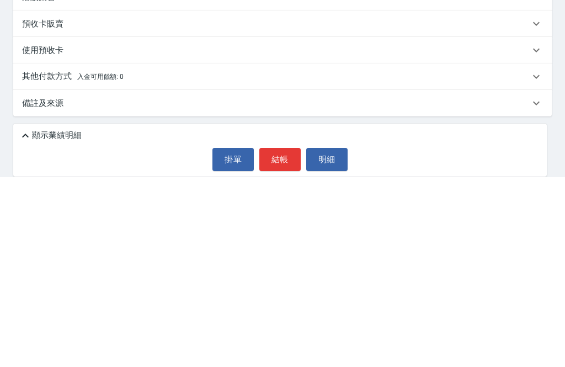
click at [172, 260] on div "其他付款方式 入金可用餘額: 0" at bounding box center [276, 266] width 508 height 12
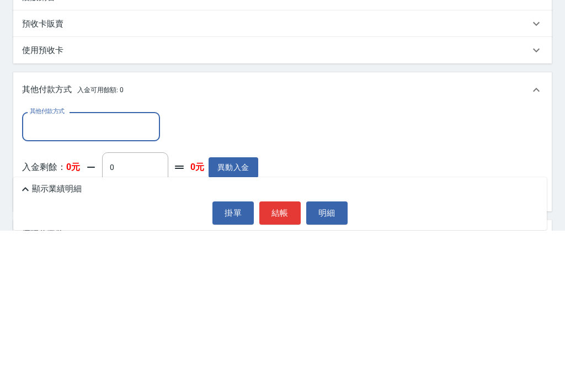
scroll to position [188, 0]
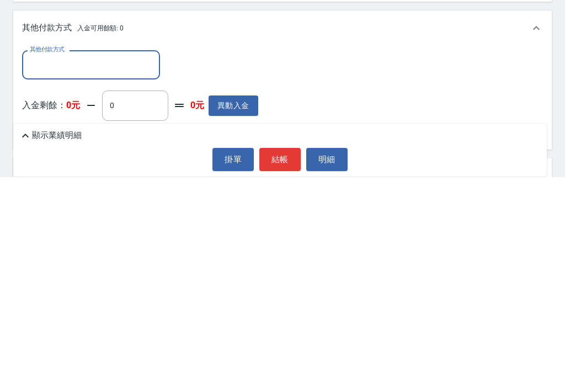
click at [103, 245] on input "其他付款方式" at bounding box center [91, 254] width 128 height 19
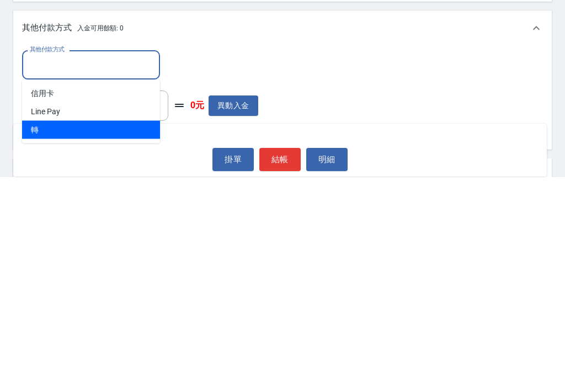
click at [88, 311] on span "轉" at bounding box center [91, 320] width 138 height 18
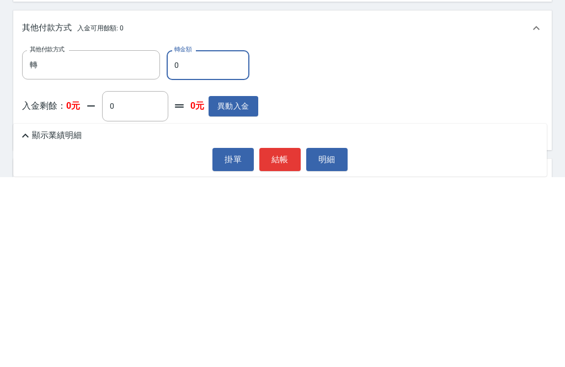
click at [105, 245] on input "轉" at bounding box center [82, 254] width 111 height 19
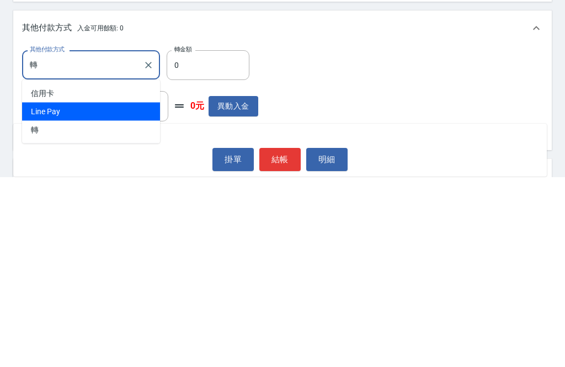
click at [90, 292] on span "Line Pay" at bounding box center [91, 301] width 138 height 18
type input "Line Pay"
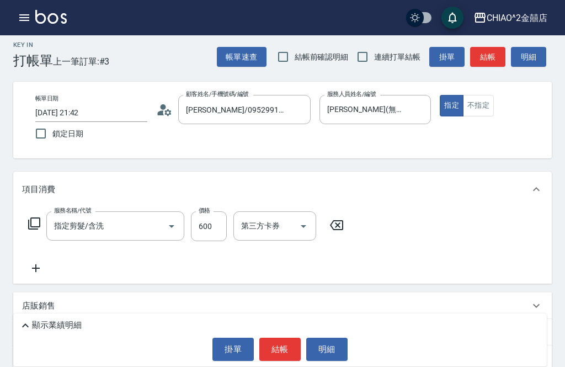
scroll to position [0, 0]
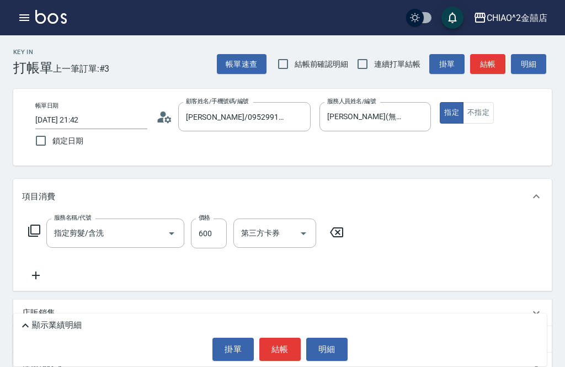
type input "600"
click at [281, 351] on button "結帳" at bounding box center [279, 349] width 41 height 23
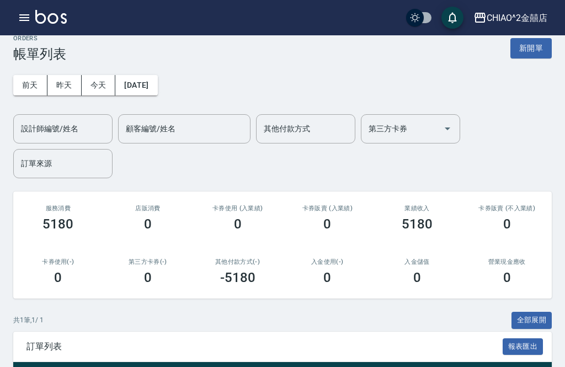
scroll to position [8, 0]
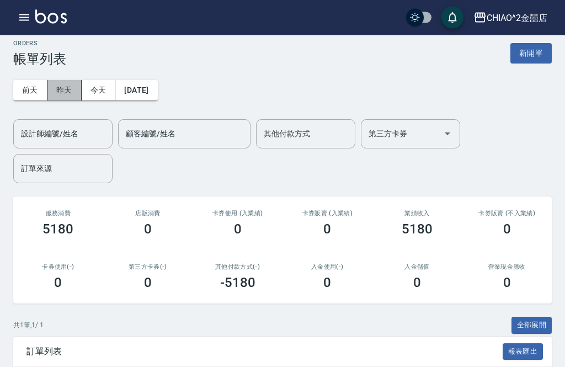
click at [62, 90] on button "昨天" at bounding box center [64, 91] width 34 height 20
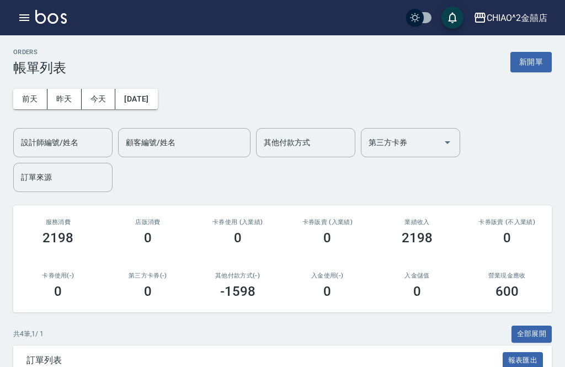
click at [526, 63] on button "新開單" at bounding box center [530, 62] width 41 height 20
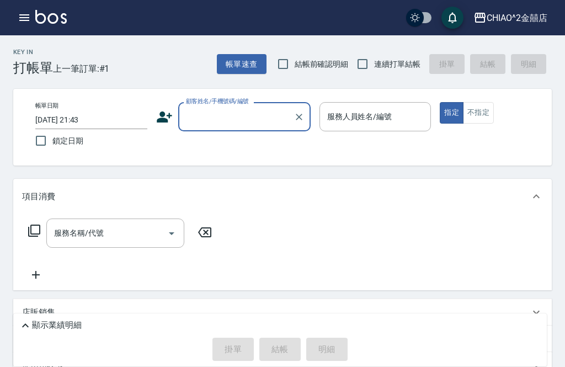
click at [115, 129] on input "[DATE] 21:43" at bounding box center [91, 120] width 112 height 18
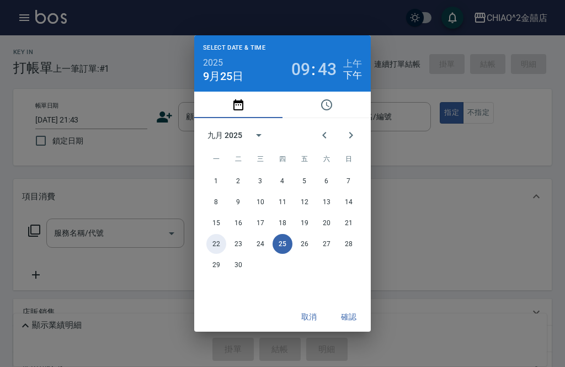
click at [225, 241] on button "22" at bounding box center [216, 244] width 20 height 20
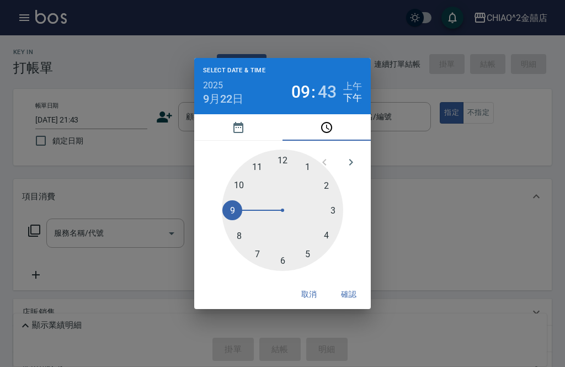
click at [179, 281] on div "Select date & time 2025 [DATE] 09 : 43 上午 下午 1 2 3 4 5 6 7 8 9 10 11 12 取消 確認" at bounding box center [282, 183] width 565 height 367
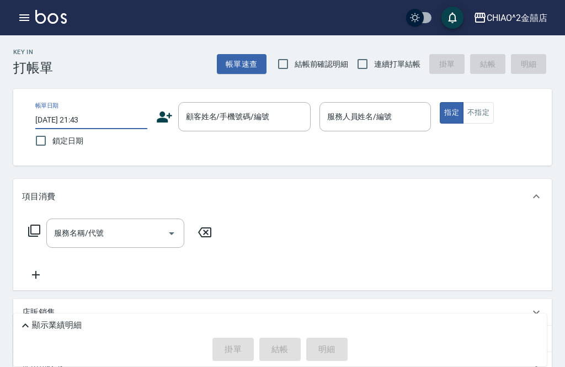
click at [119, 116] on input "[DATE] 21:43" at bounding box center [91, 120] width 112 height 18
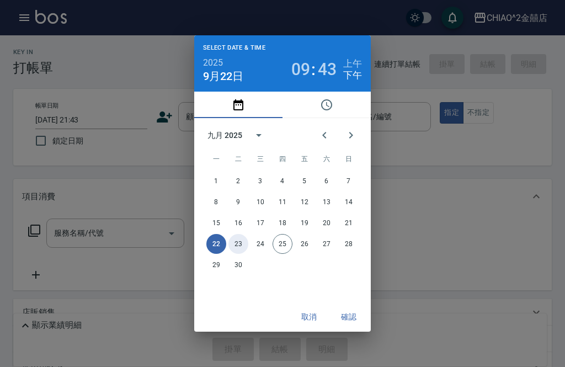
click at [239, 248] on button "23" at bounding box center [238, 244] width 20 height 20
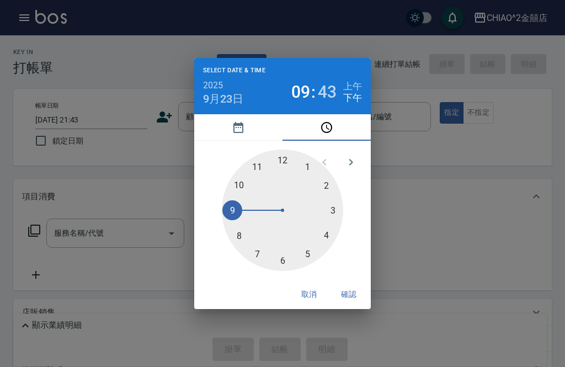
type input "[DATE] 21:43"
click at [350, 291] on button "確認" at bounding box center [348, 294] width 35 height 20
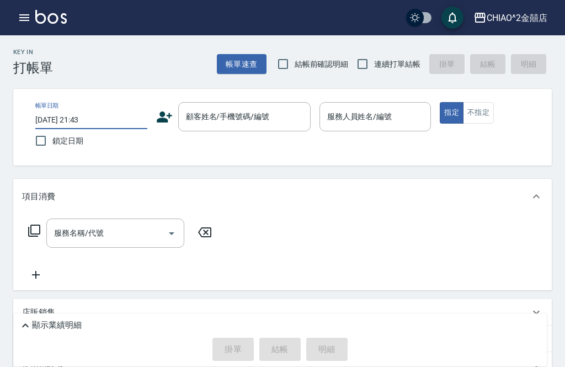
click at [279, 120] on input "顧客姓名/手機號碼/編號" at bounding box center [236, 116] width 106 height 19
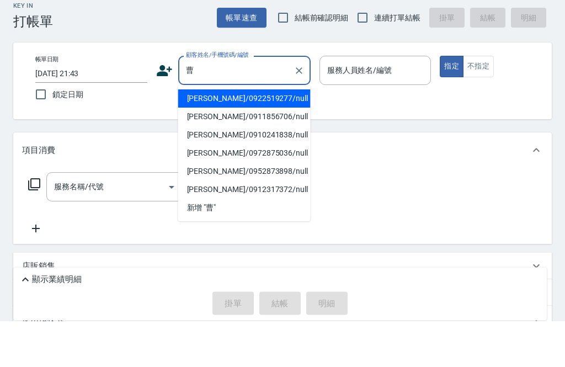
click at [264, 136] on li "[PERSON_NAME]/0922519277/null" at bounding box center [244, 145] width 132 height 18
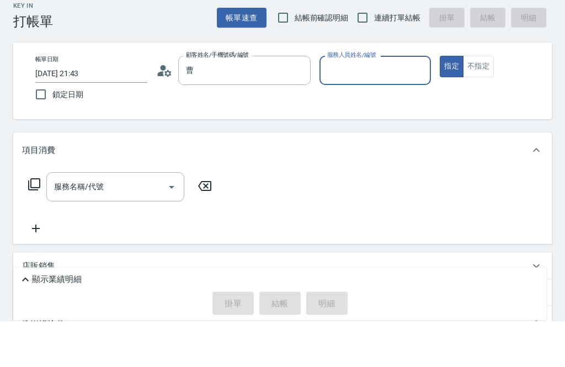
type input "[PERSON_NAME]/0922519277/null"
click at [364, 107] on input "服務人員姓名/編號" at bounding box center [375, 116] width 102 height 19
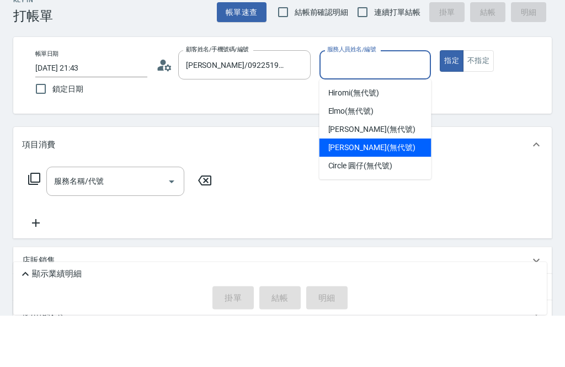
click at [360, 194] on span "[PERSON_NAME] (無代號)" at bounding box center [371, 200] width 87 height 12
type input "[PERSON_NAME](無代號)"
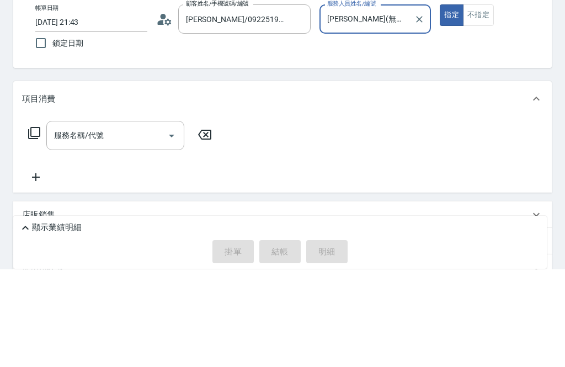
click at [174, 227] on icon "Open" at bounding box center [171, 233] width 13 height 13
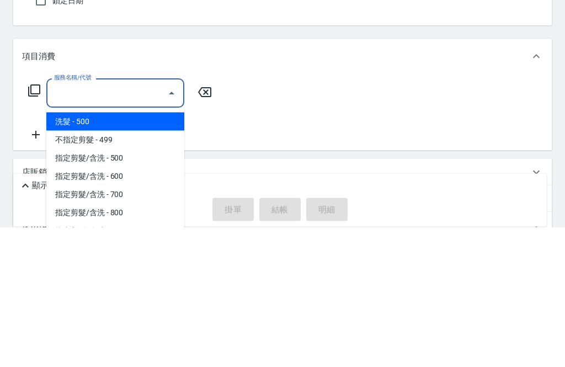
click at [164, 253] on span "洗髮 - 500" at bounding box center [115, 262] width 138 height 18
type input "洗髮"
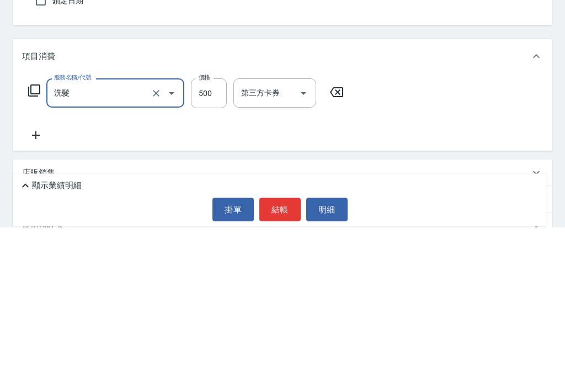
click at [210, 218] on input "500" at bounding box center [209, 233] width 36 height 30
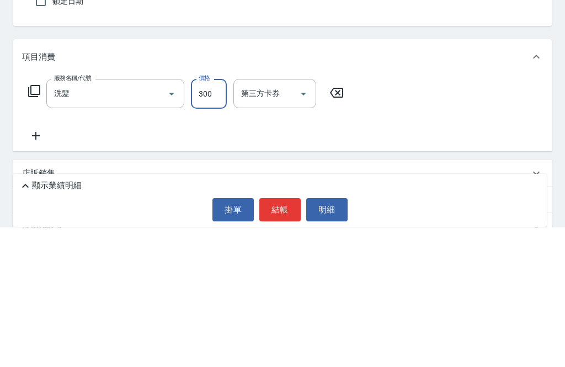
scroll to position [90, 0]
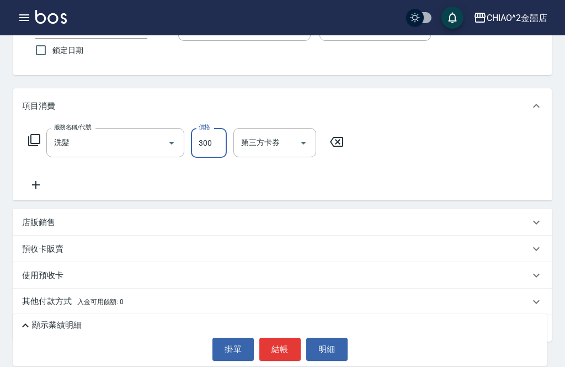
type input "300"
click at [147, 303] on div "其他付款方式 入金可用餘額: 0" at bounding box center [276, 302] width 508 height 12
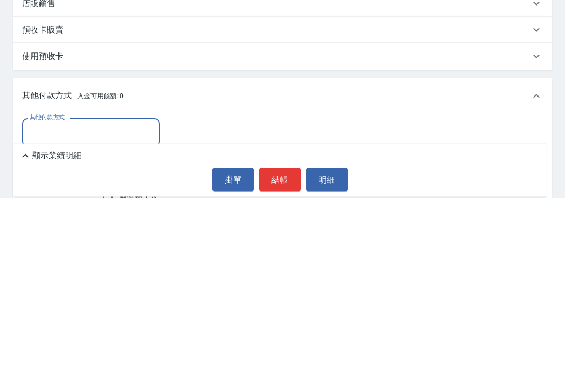
scroll to position [146, 0]
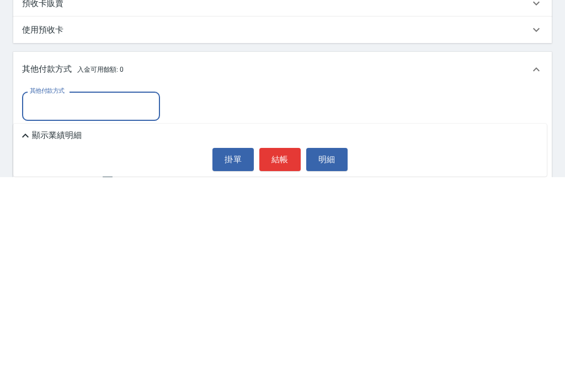
click at [105, 286] on input "其他付款方式" at bounding box center [91, 295] width 128 height 19
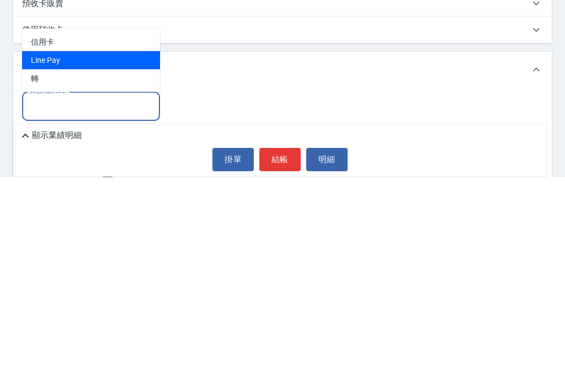
click at [88, 241] on span "Line Pay" at bounding box center [91, 250] width 138 height 18
type input "Line Pay"
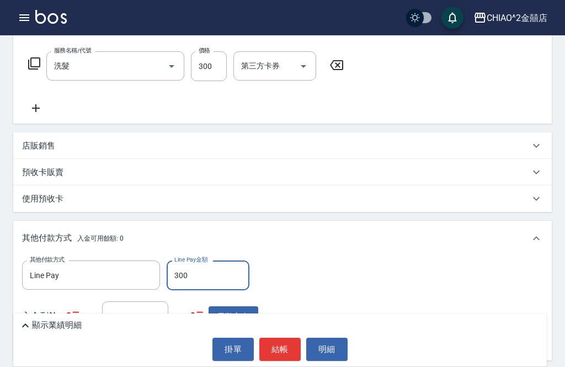
scroll to position [221, 0]
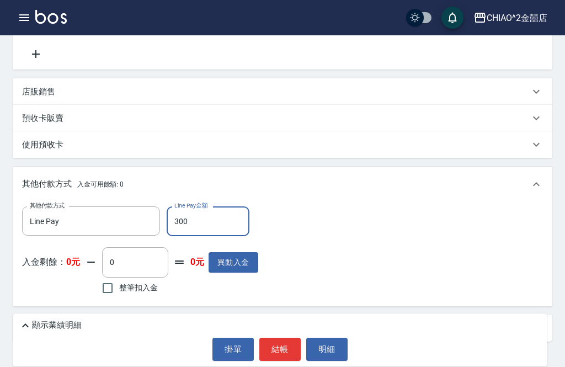
type input "300"
click at [277, 361] on button "結帳" at bounding box center [279, 349] width 41 height 23
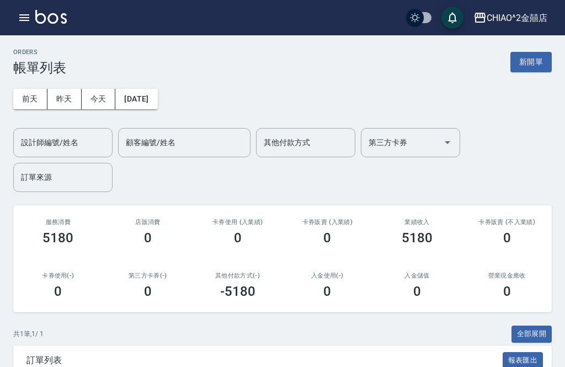
click at [26, 100] on button "前天" at bounding box center [30, 99] width 34 height 20
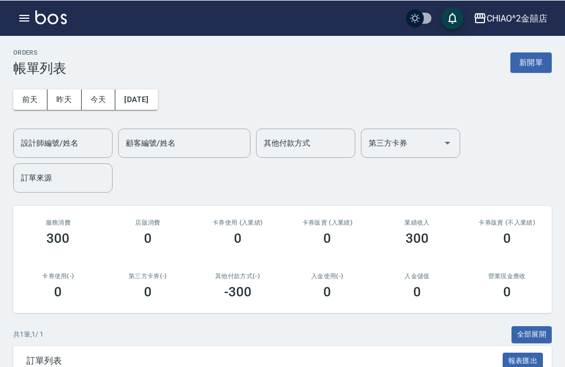
click at [65, 98] on button "昨天" at bounding box center [64, 99] width 34 height 20
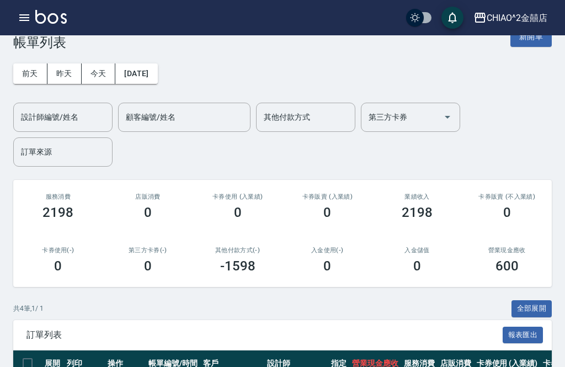
scroll to position [23, 0]
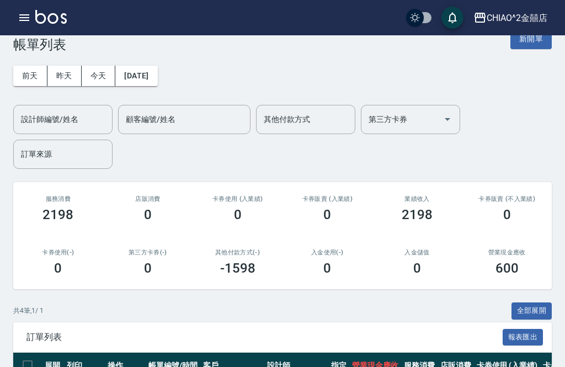
click at [103, 76] on button "今天" at bounding box center [99, 76] width 34 height 20
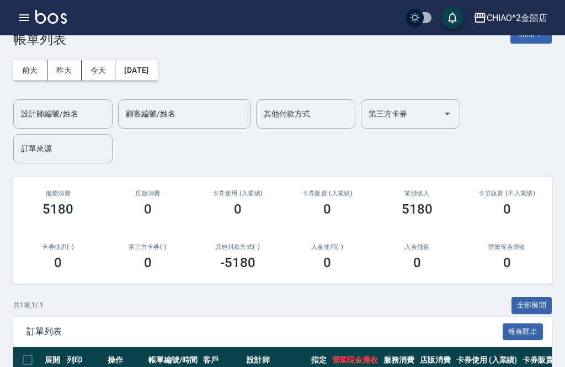
scroll to position [29, 0]
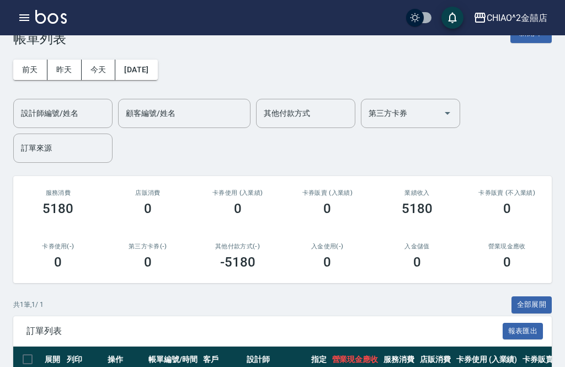
click at [61, 66] on button "昨天" at bounding box center [64, 70] width 34 height 20
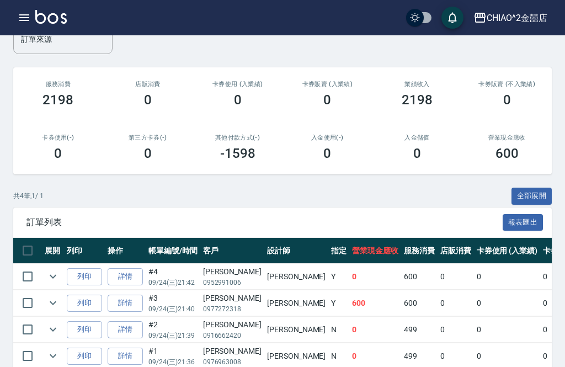
scroll to position [140, 0]
